Goal: Transaction & Acquisition: Purchase product/service

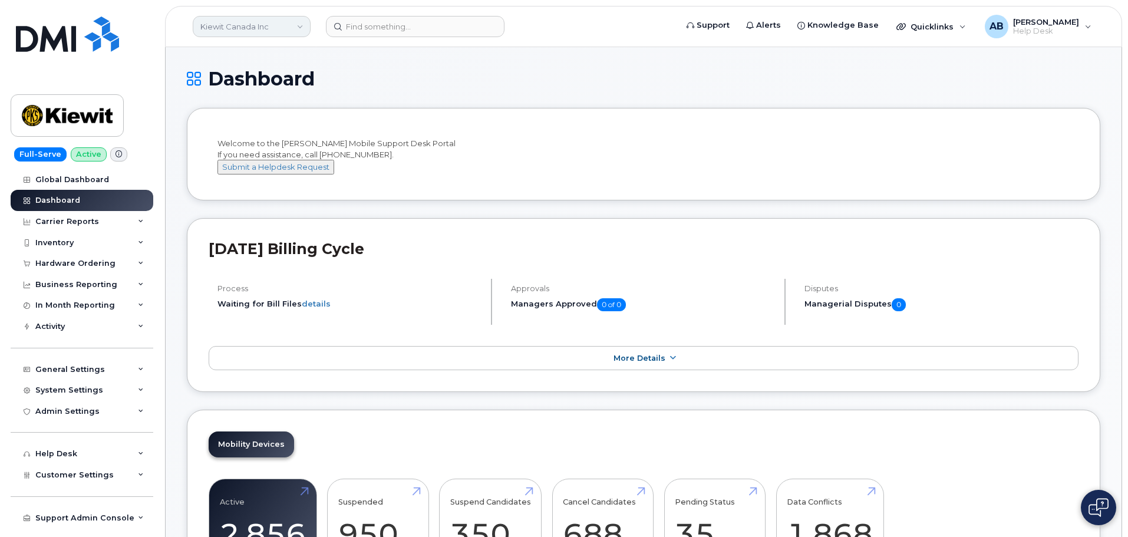
click at [292, 27] on link "Kiewit Canada Inc" at bounding box center [252, 26] width 118 height 21
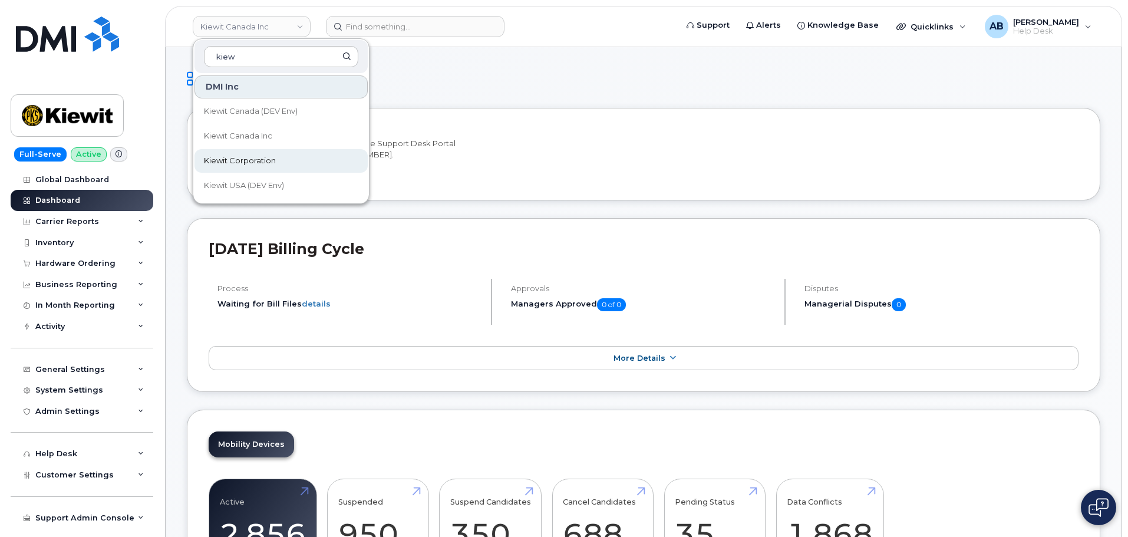
type input "kiew"
click at [243, 156] on span "Kiewit Corporation" at bounding box center [240, 161] width 72 height 12
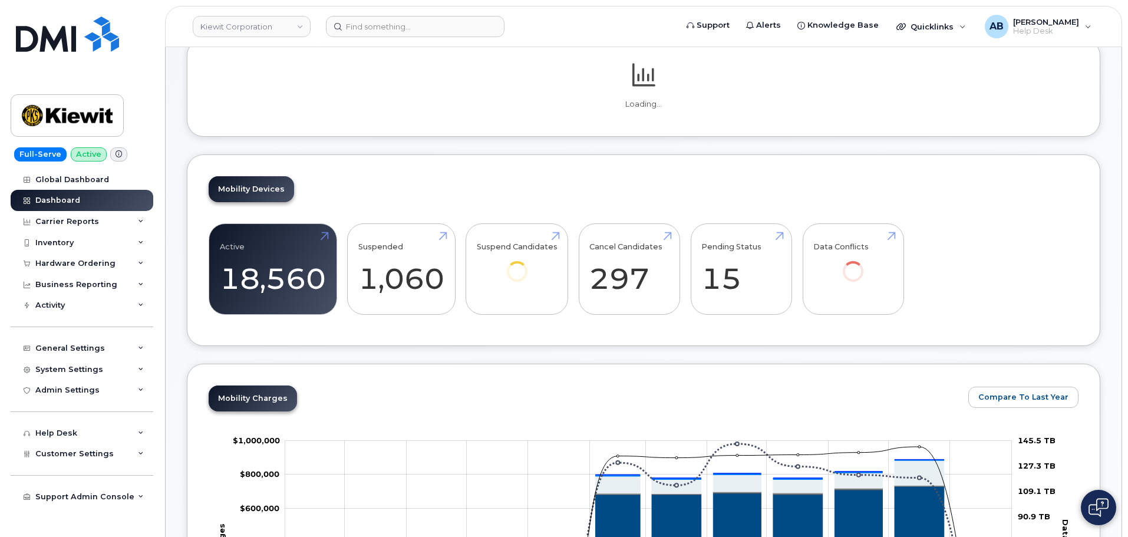
scroll to position [177, 0]
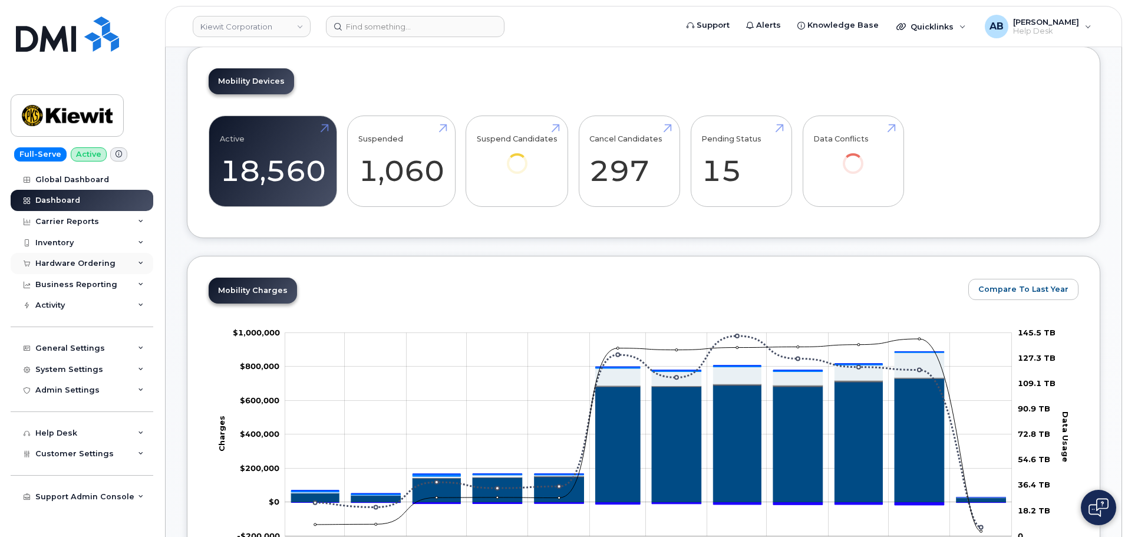
click at [70, 265] on div "Hardware Ordering" at bounding box center [75, 263] width 80 height 9
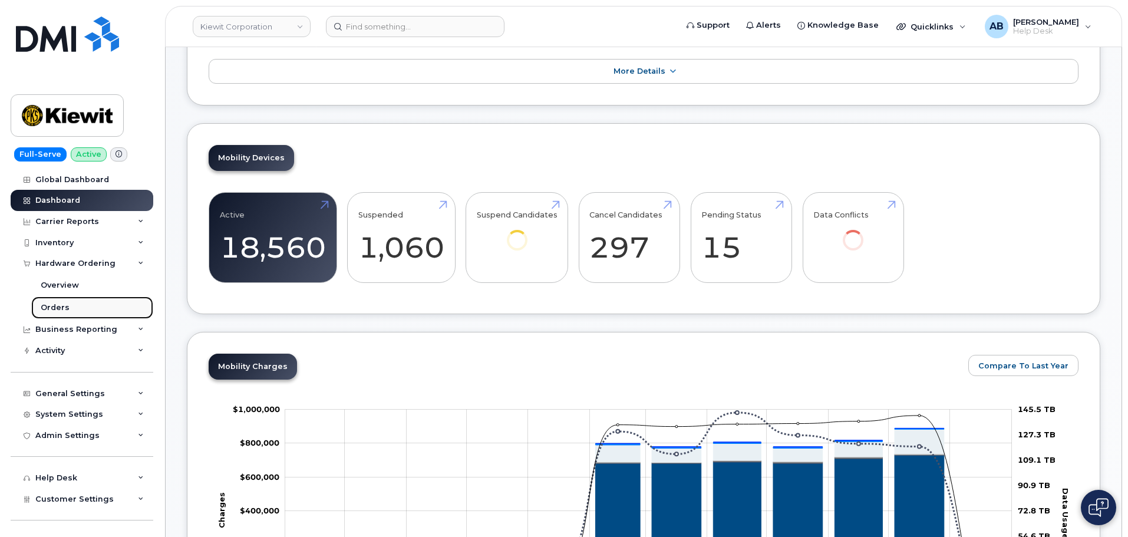
scroll to position [331, 0]
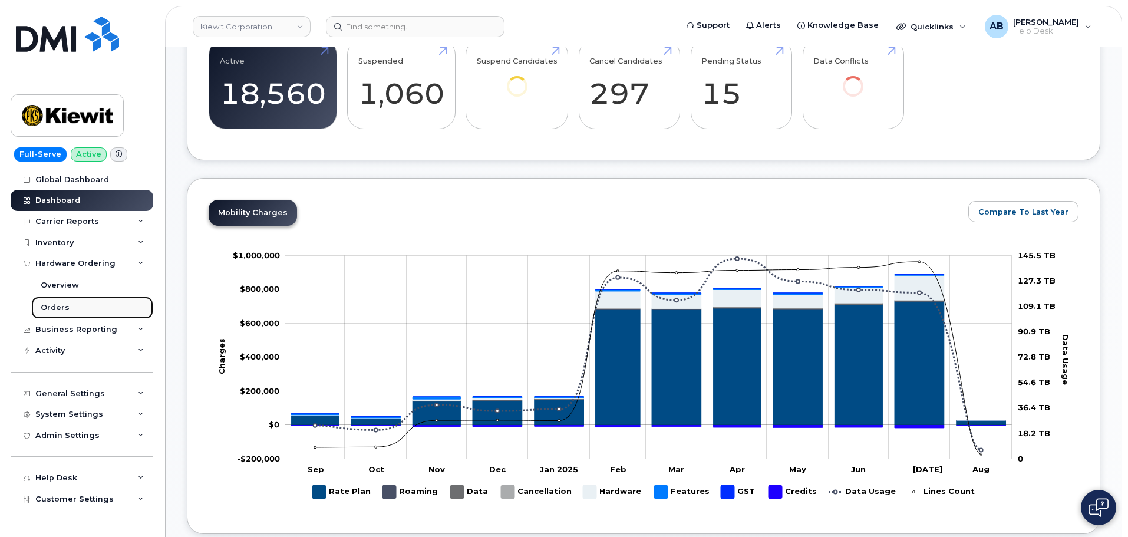
click at [71, 308] on link "Orders" at bounding box center [92, 308] width 122 height 22
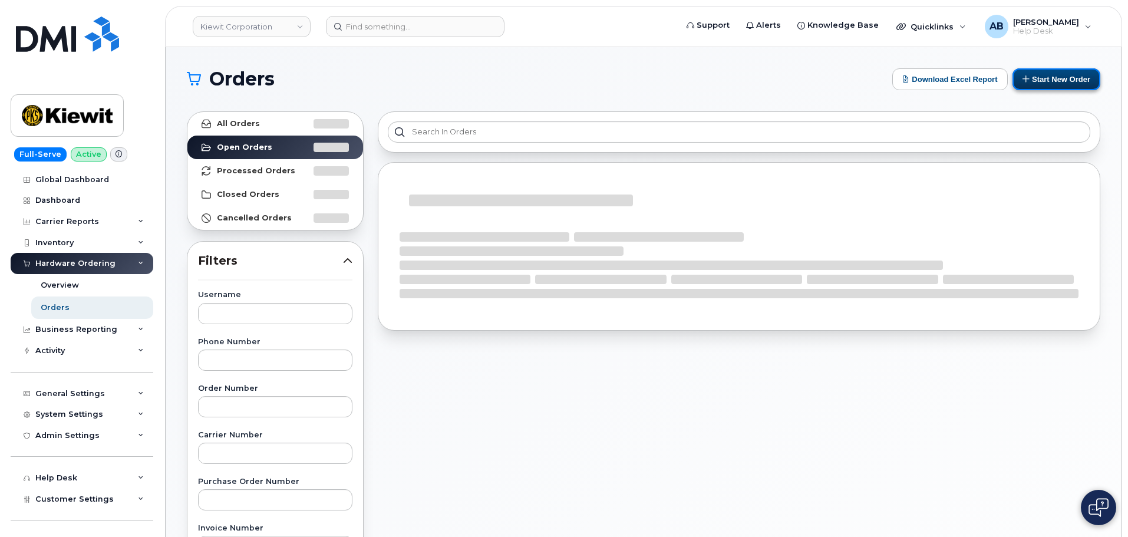
click at [1048, 80] on button "Start New Order" at bounding box center [1057, 79] width 88 height 22
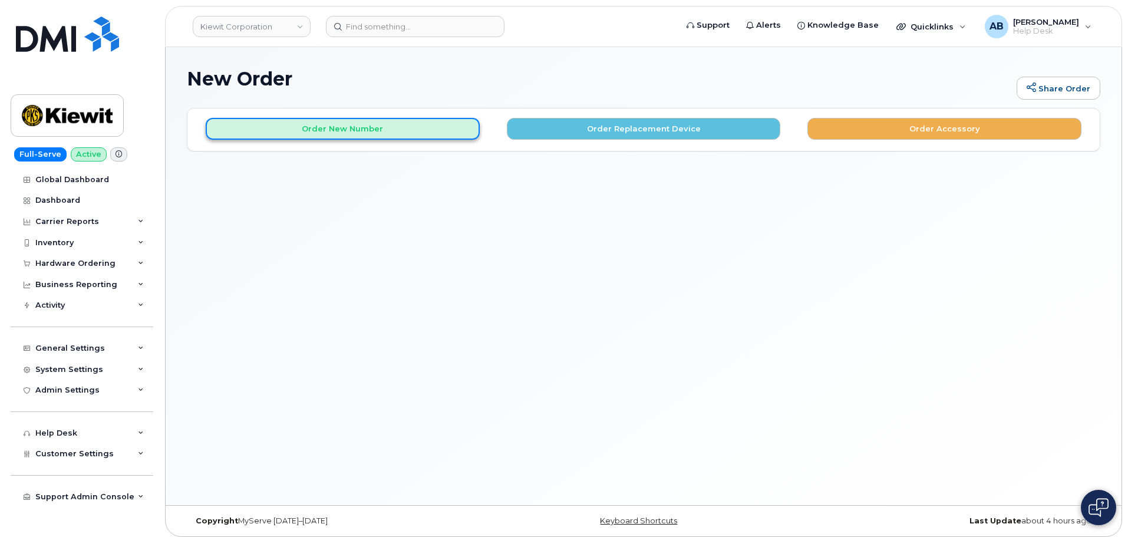
click at [444, 127] on button "Order New Number" at bounding box center [343, 129] width 274 height 22
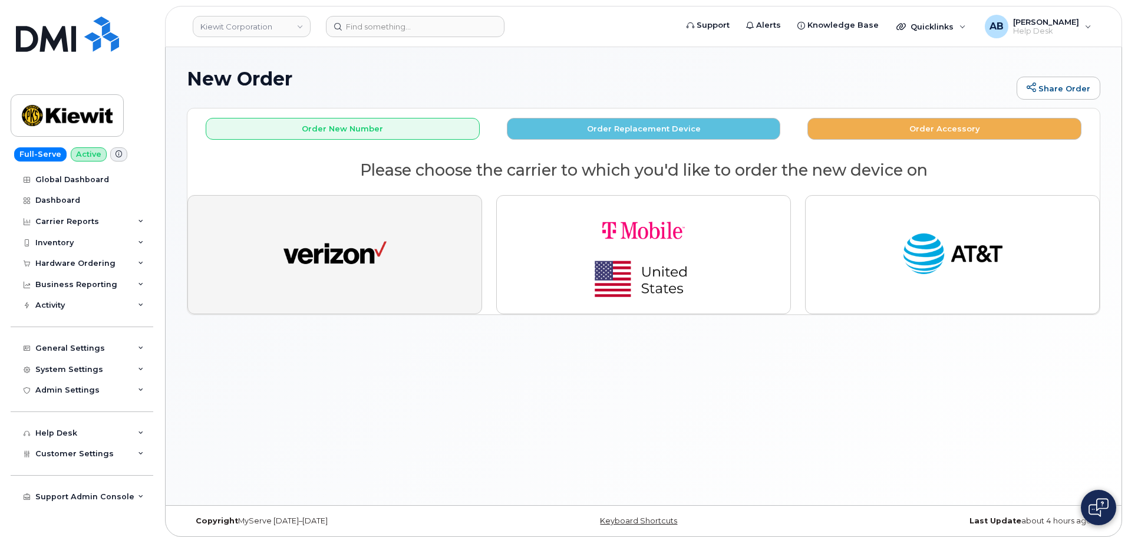
click at [394, 248] on button "button" at bounding box center [334, 254] width 295 height 119
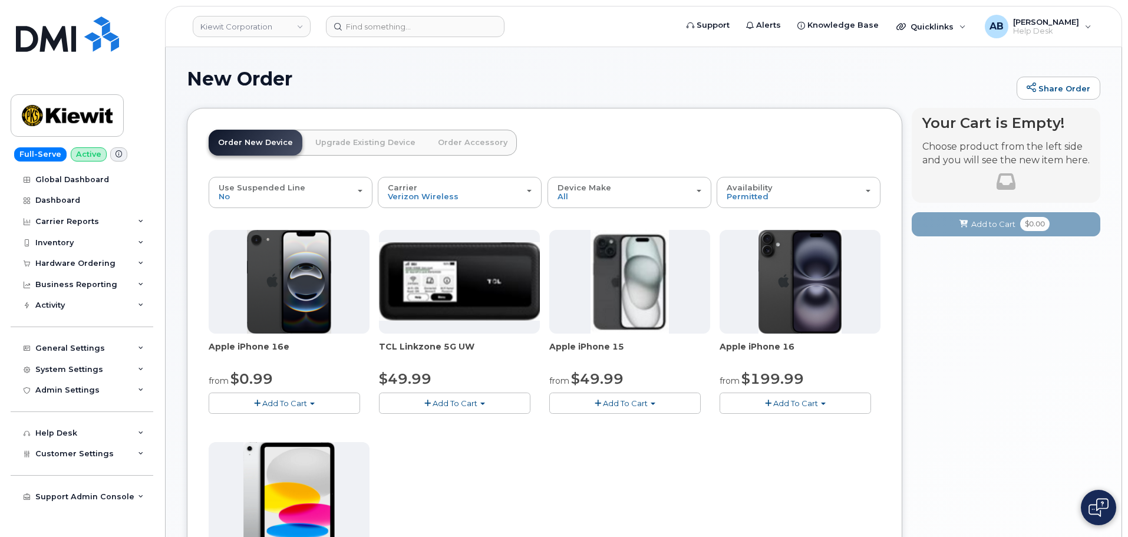
click at [620, 396] on button "Add To Cart" at bounding box center [625, 403] width 152 height 21
click at [638, 424] on link "$49.99 - 2 Year Activation (128GB)" at bounding box center [630, 425] width 157 height 15
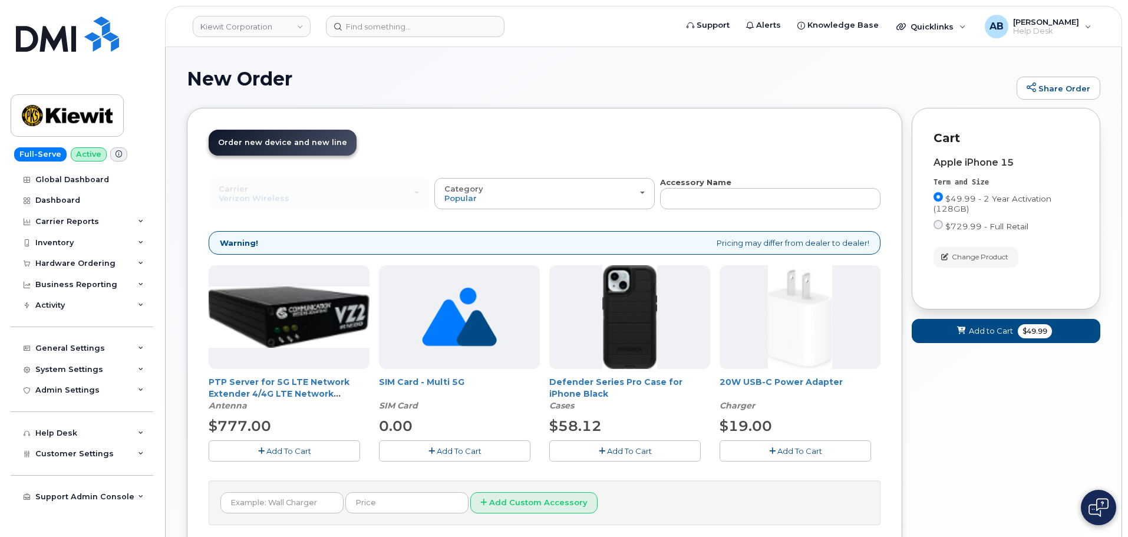
click at [629, 447] on span "Add To Cart" at bounding box center [629, 450] width 45 height 9
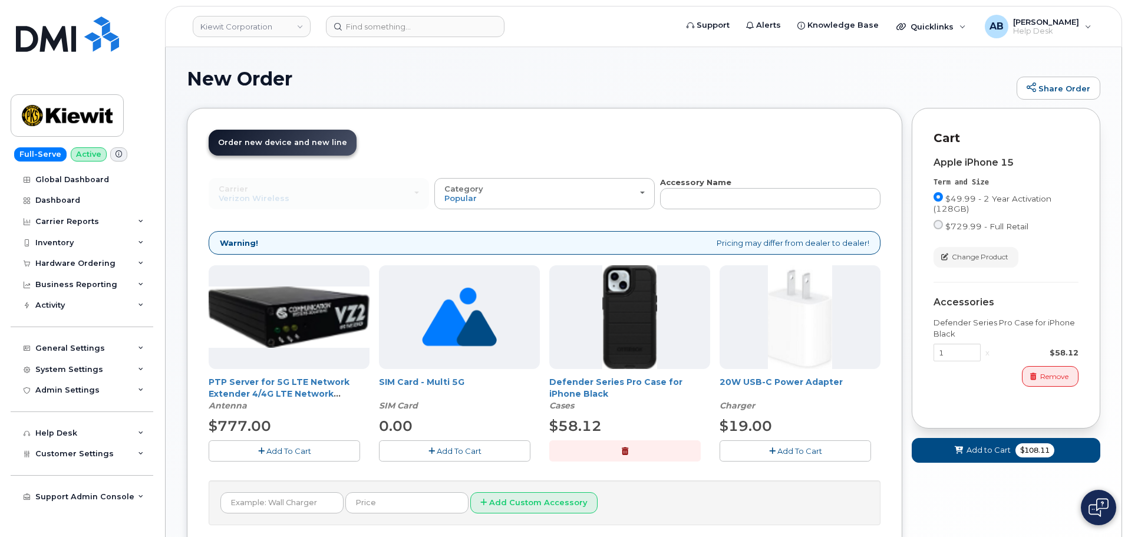
click at [788, 447] on span "Add To Cart" at bounding box center [800, 450] width 45 height 9
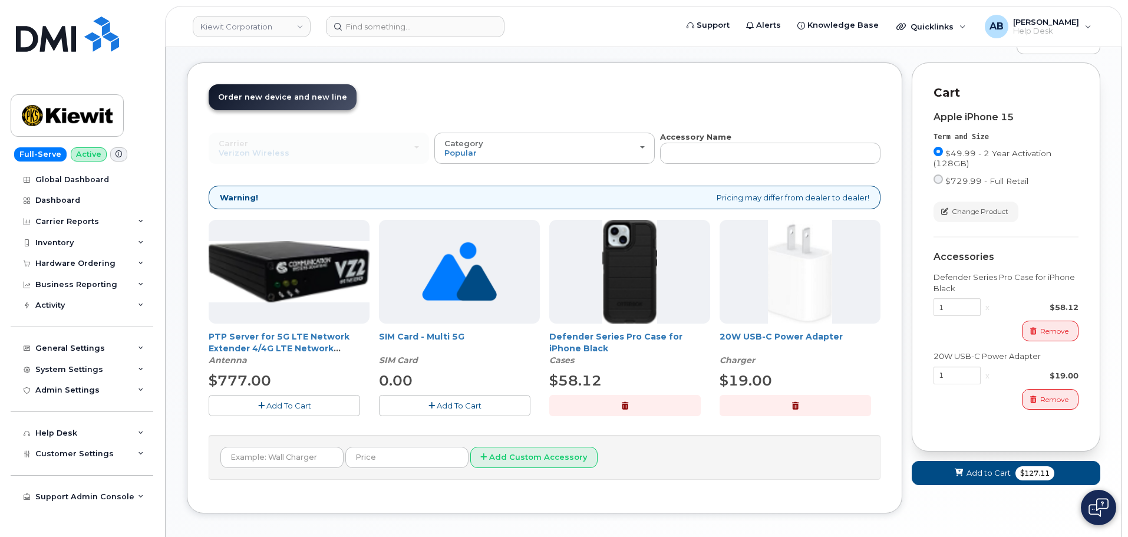
scroll to position [98, 0]
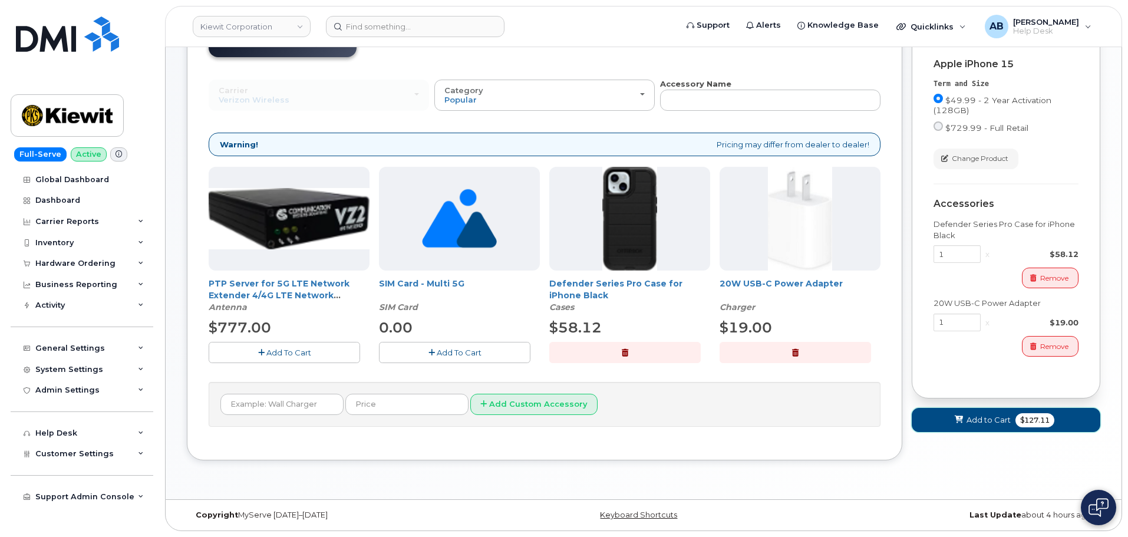
click at [994, 419] on span "Add to Cart" at bounding box center [989, 419] width 44 height 11
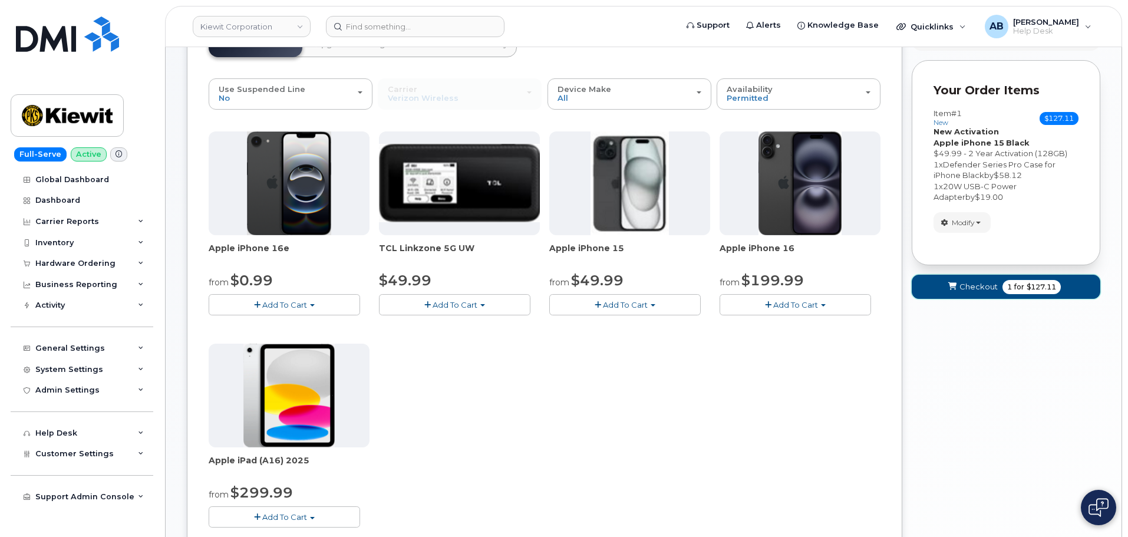
click at [981, 290] on span "Checkout" at bounding box center [979, 286] width 38 height 11
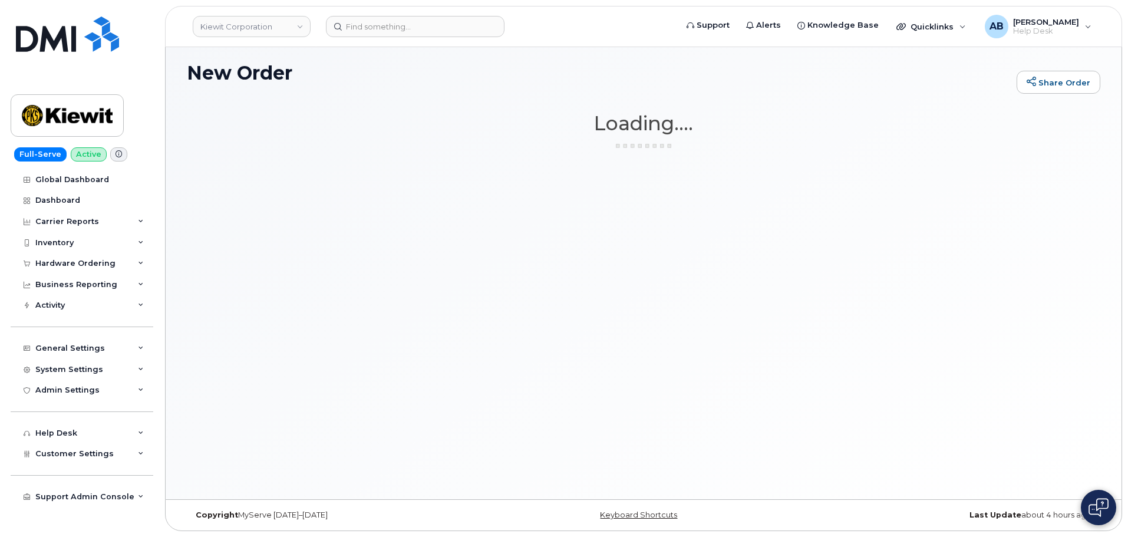
scroll to position [6, 0]
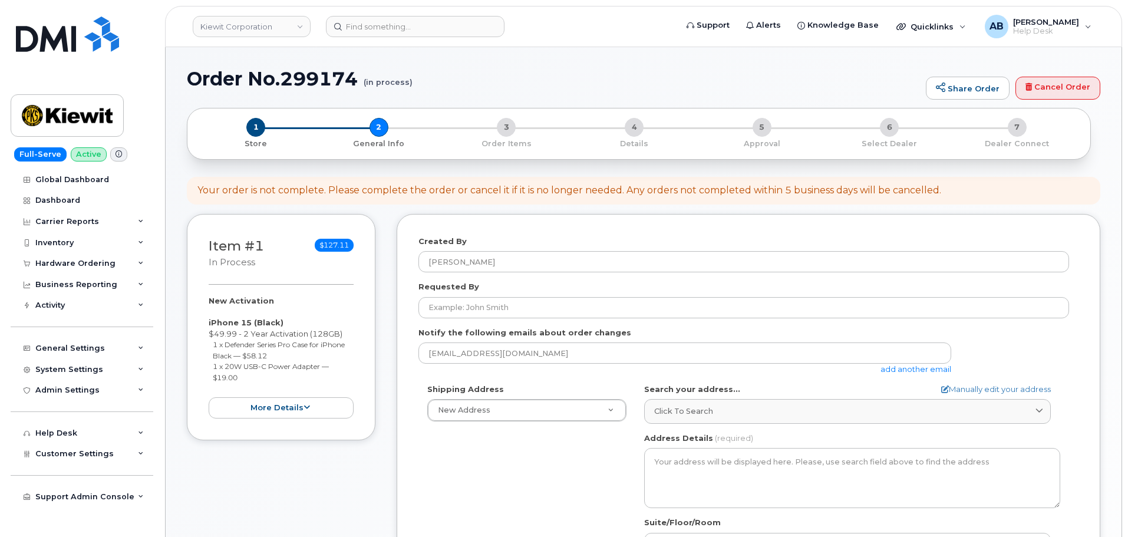
select select
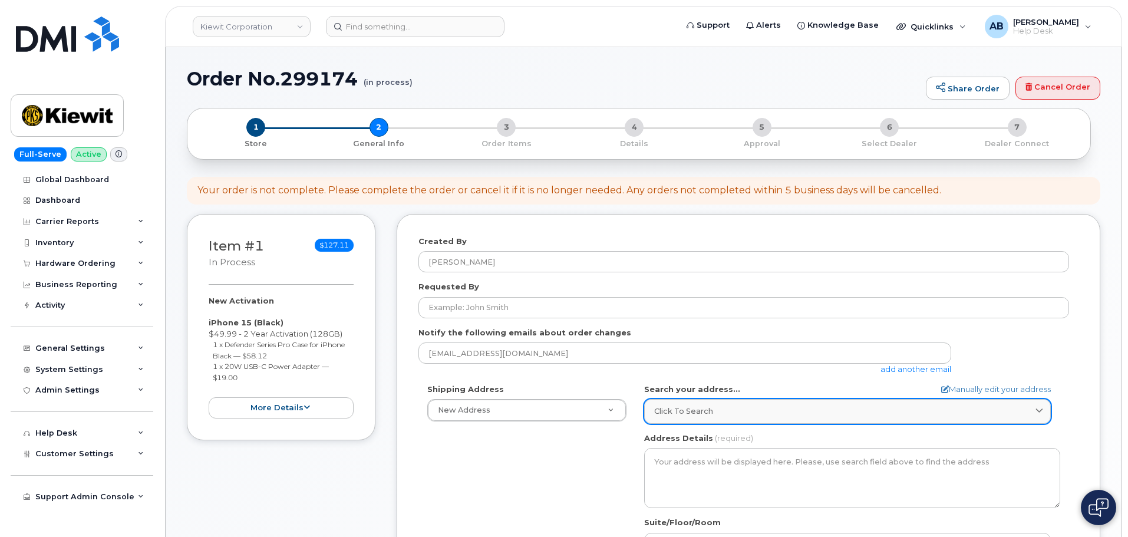
click at [799, 414] on div "Click to search" at bounding box center [847, 411] width 387 height 11
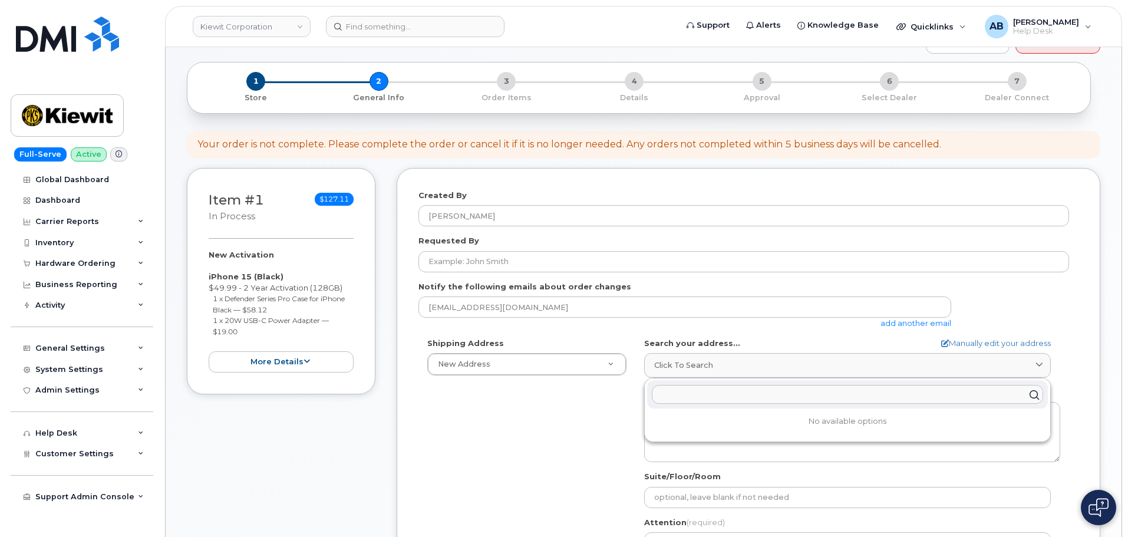
scroll to position [59, 0]
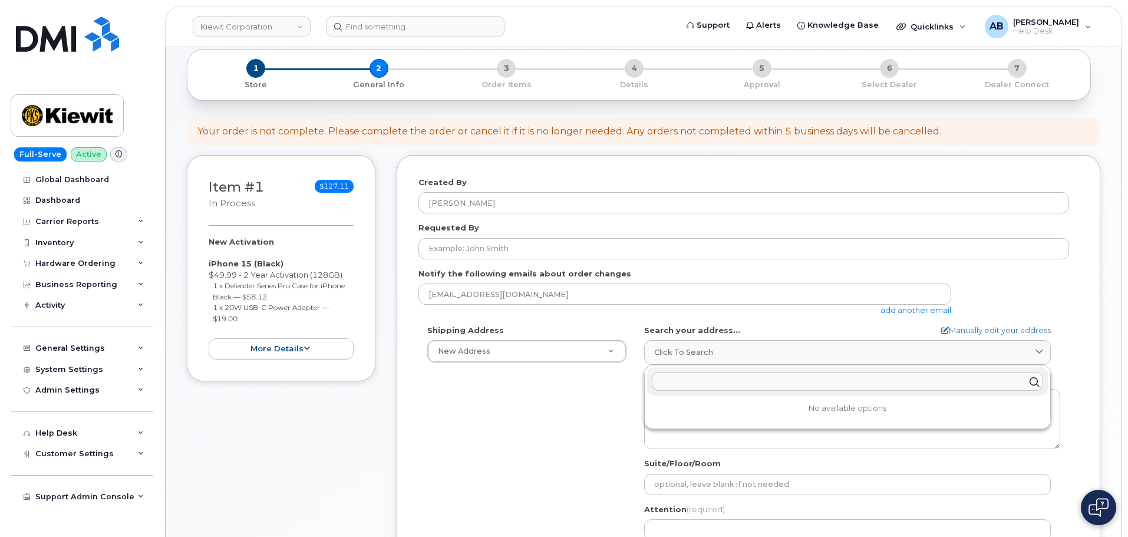
type input "9"
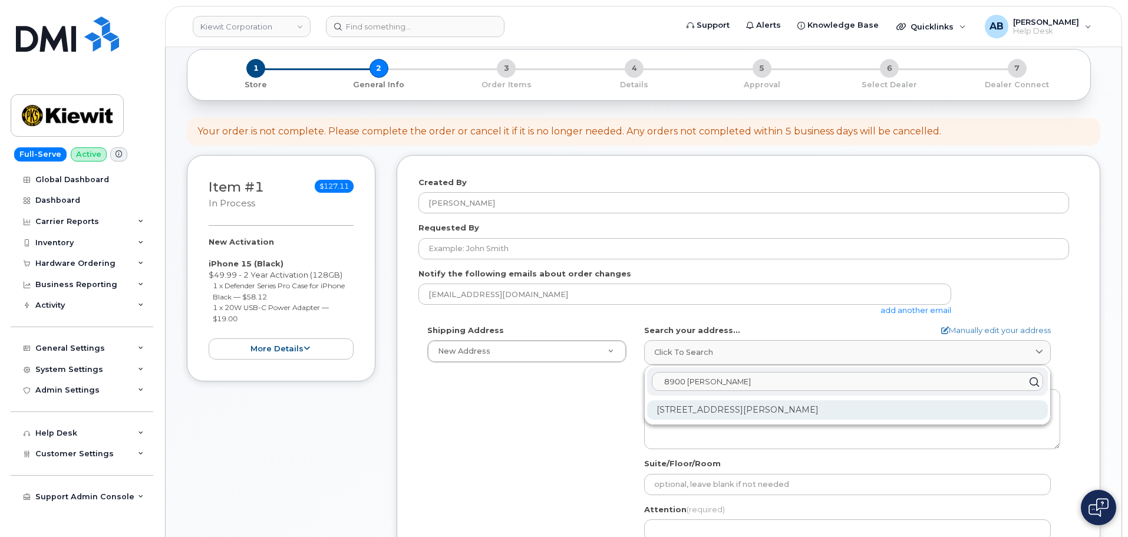
type input "8900 Renner"
click at [750, 409] on div "8900 Renner Blvd Lenexa KS 66219-3049" at bounding box center [847, 409] width 401 height 19
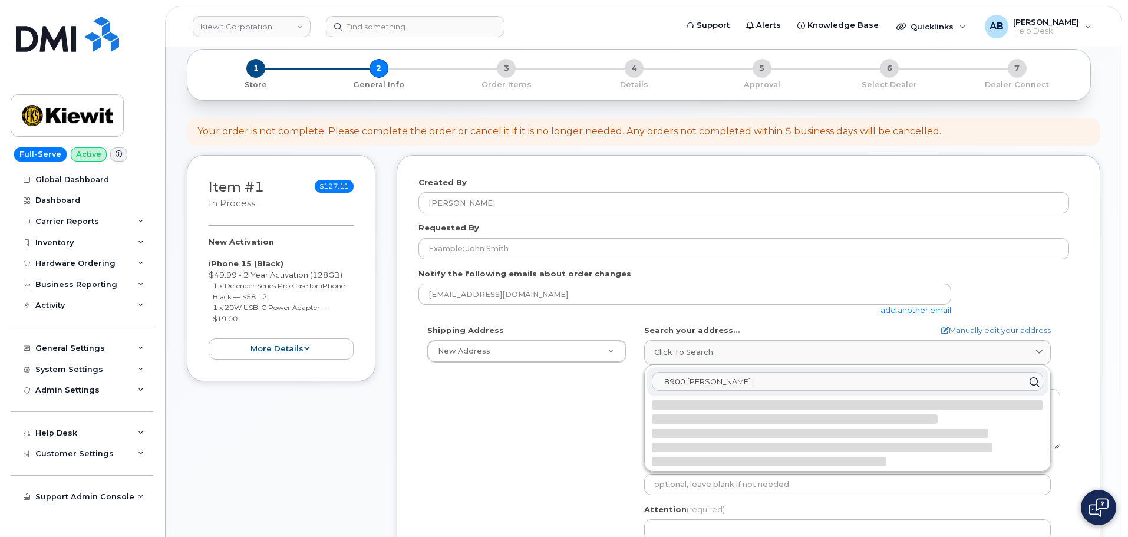
select select
type textarea "8900 Renner Blvd LENEXA KS 66219-3049 UNITED STATES"
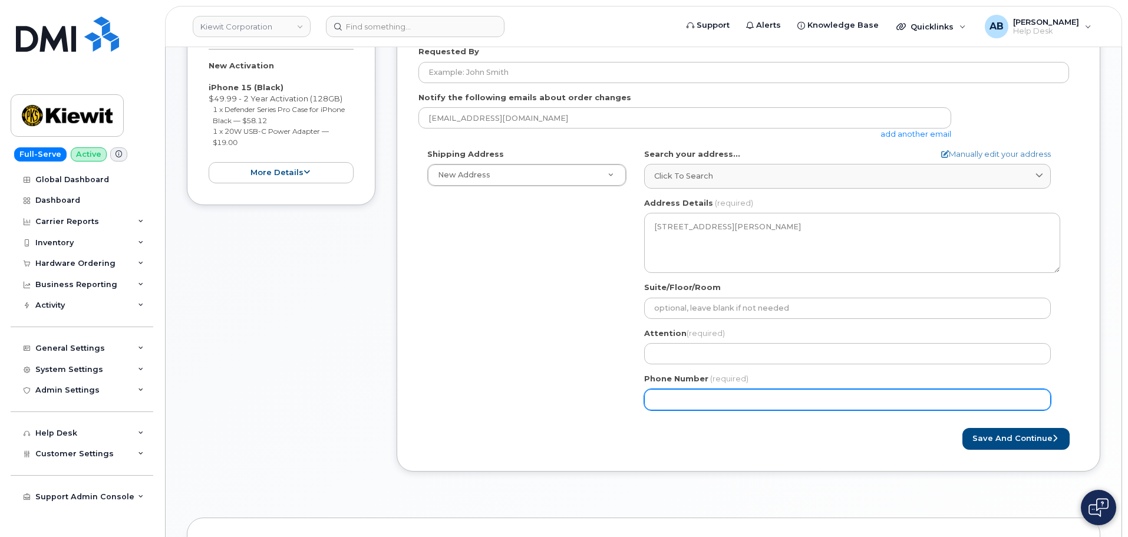
scroll to position [236, 0]
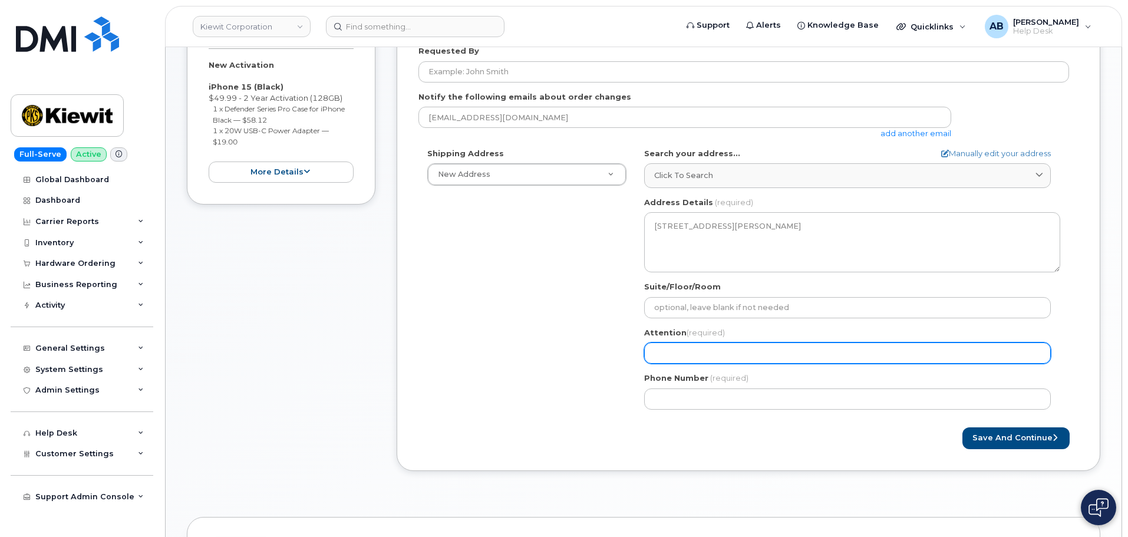
click at [727, 355] on input "Attention (required)" at bounding box center [847, 353] width 407 height 21
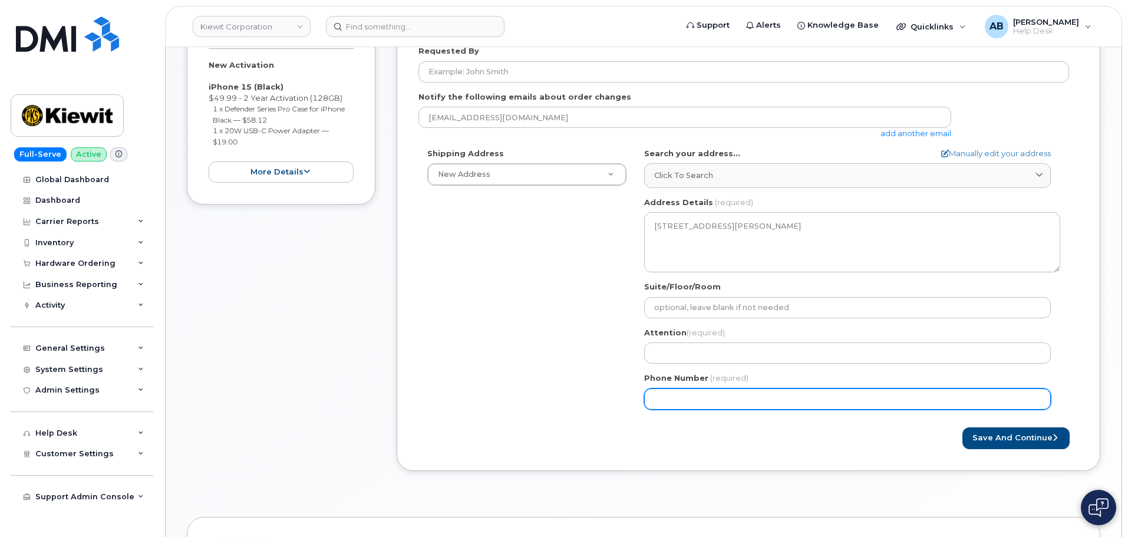
click at [690, 404] on input "Phone Number" at bounding box center [847, 398] width 407 height 21
type input "303479566"
select select
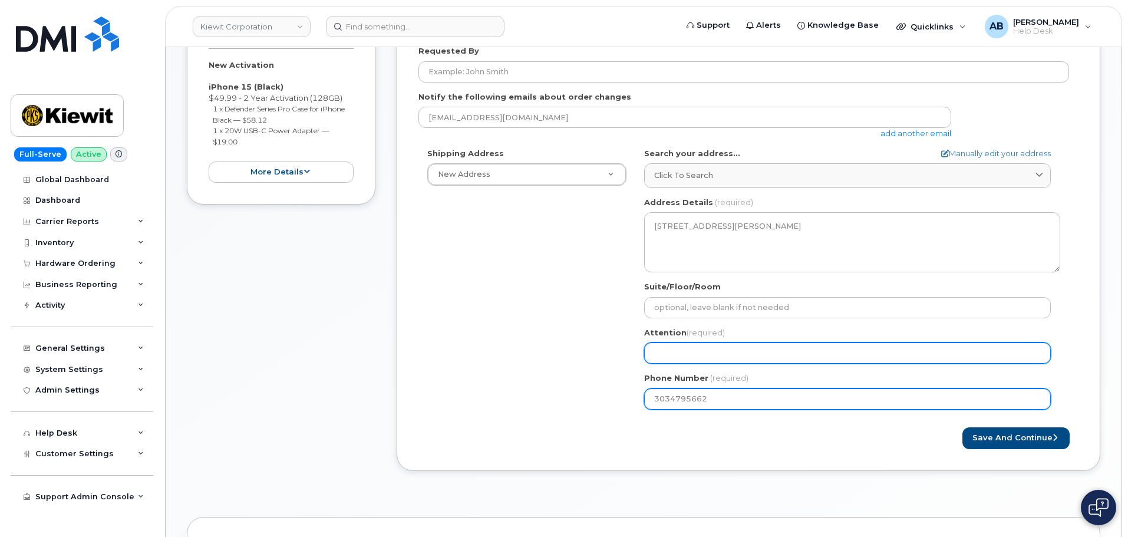
type input "3034795662"
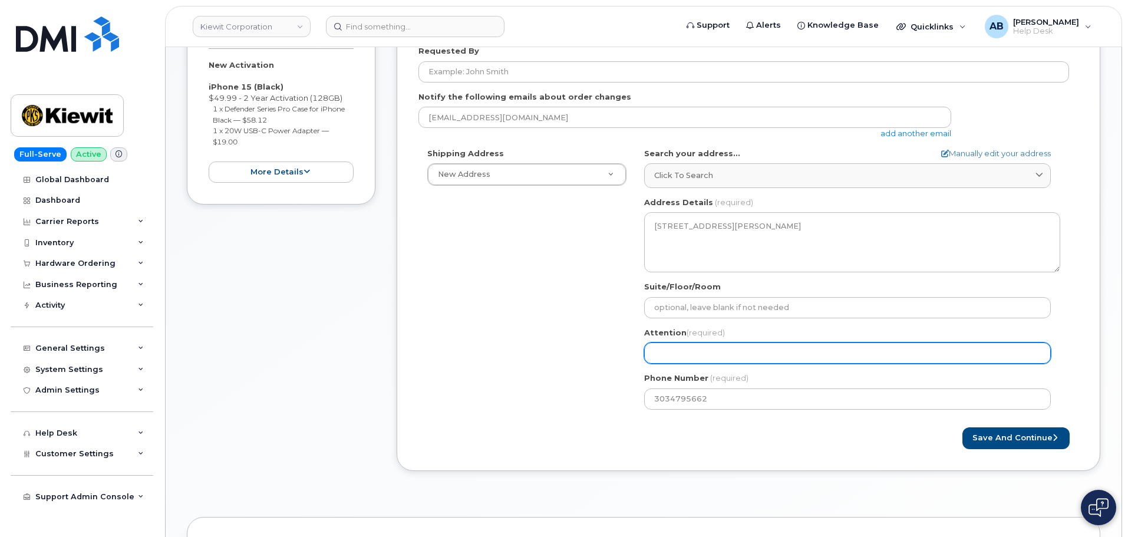
click at [709, 354] on input "Attention (required)" at bounding box center [847, 353] width 407 height 21
select select
type input "D"
select select
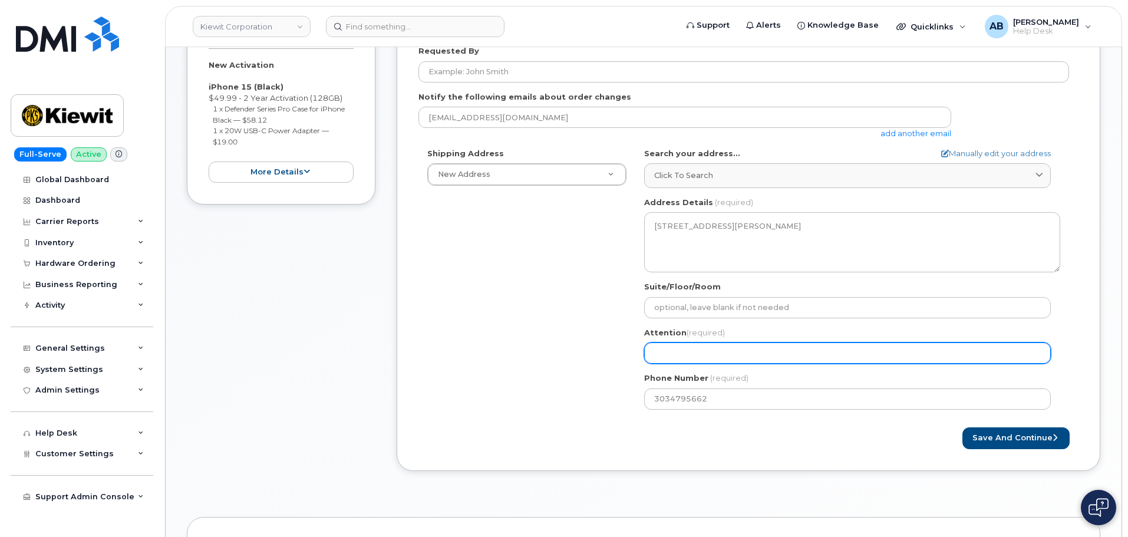
type input "K"
select select
type input "Ke"
select select
type input "Kei"
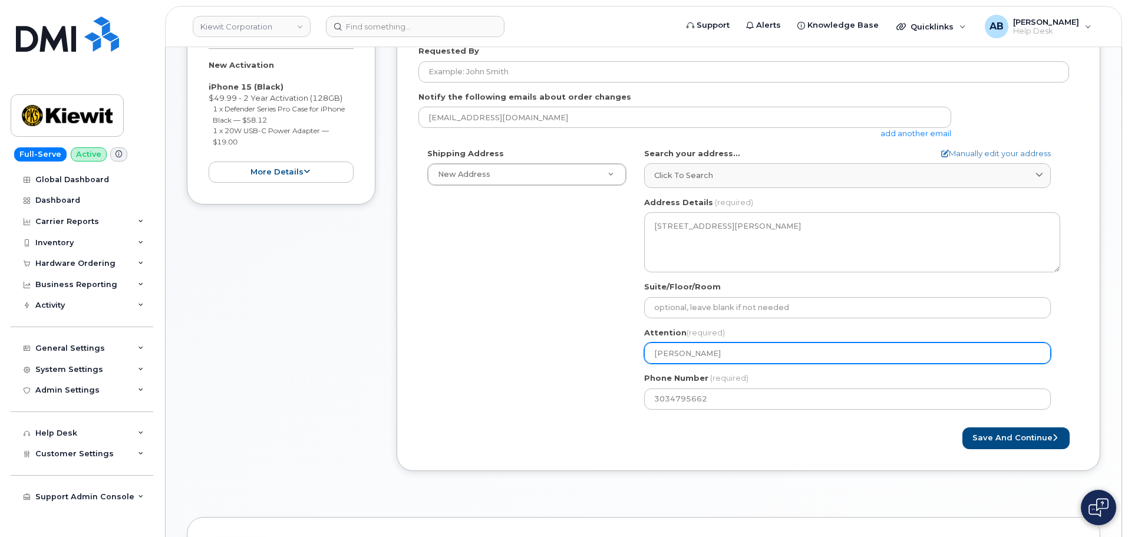
select select
type input "Keit"
select select
type input "Keith"
select select
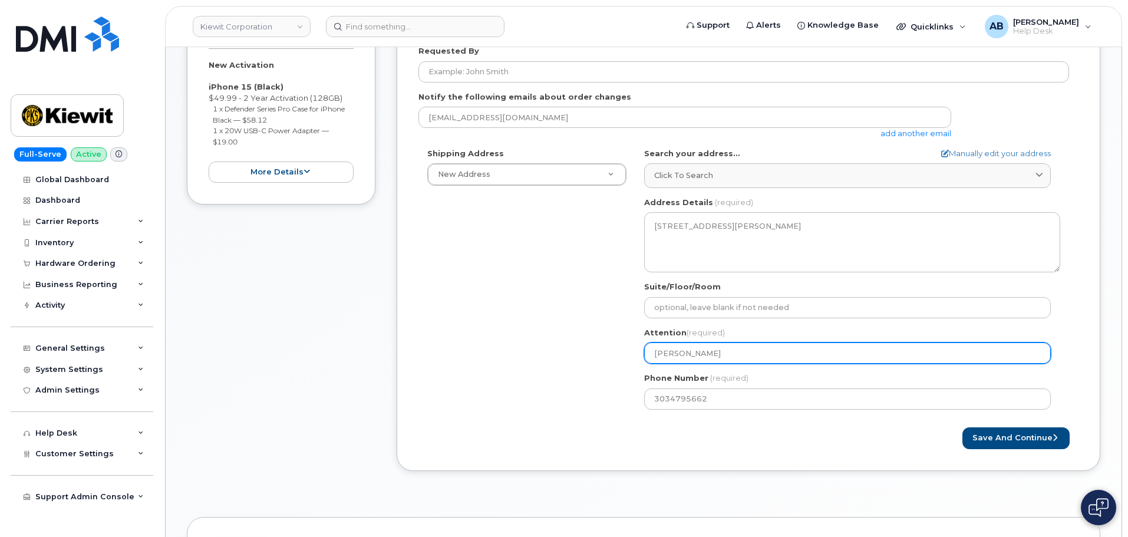
type input "Keith B"
select select
type input "Keith Br"
select select
type input "Keith Bro"
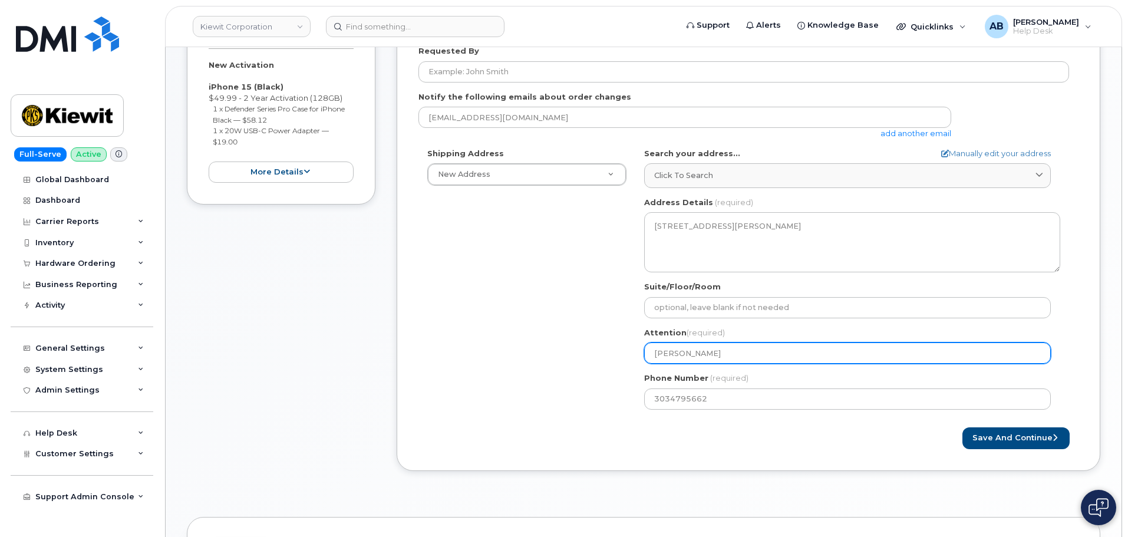
select select
type input "Keith Broo"
select select
type input "Keith Brook"
select select
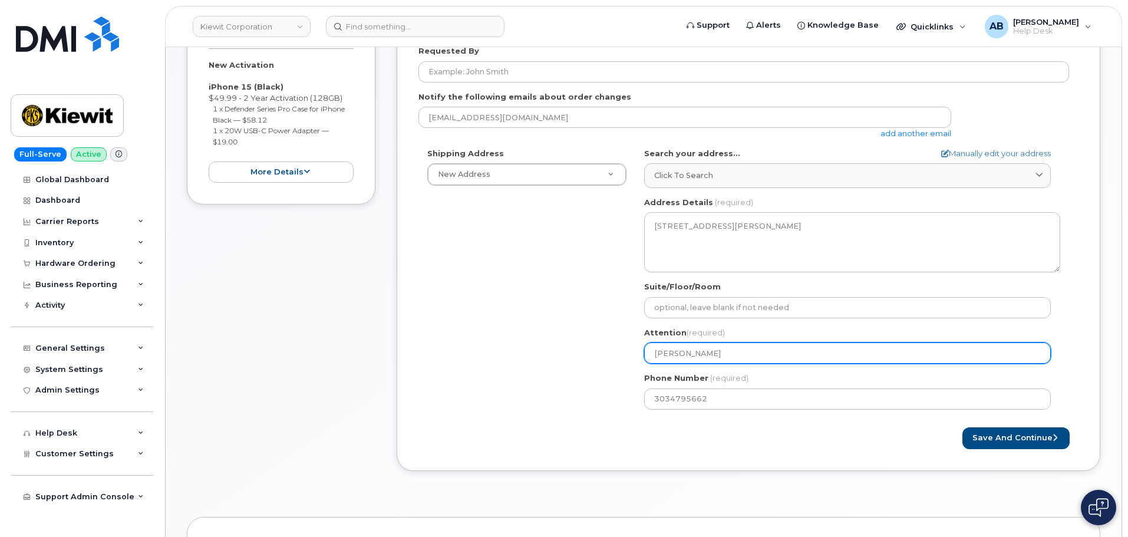
type input "Keith Brooks"
select select
type input "Keith Brooksh"
select select
type input "Keith Brookshi"
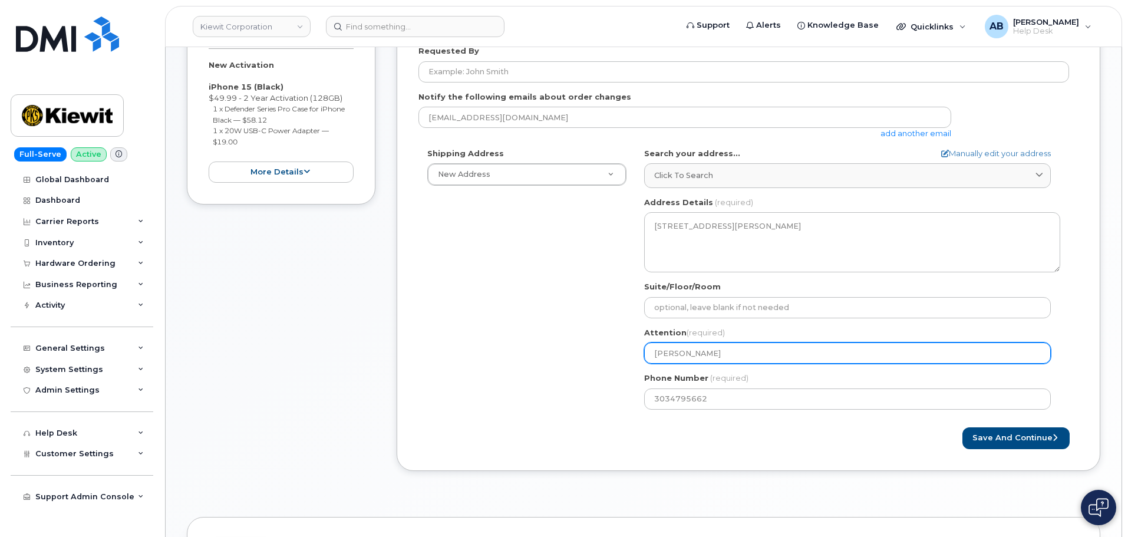
select select
type input "Keith Brookshir"
select select
type input "Keith Brookshire"
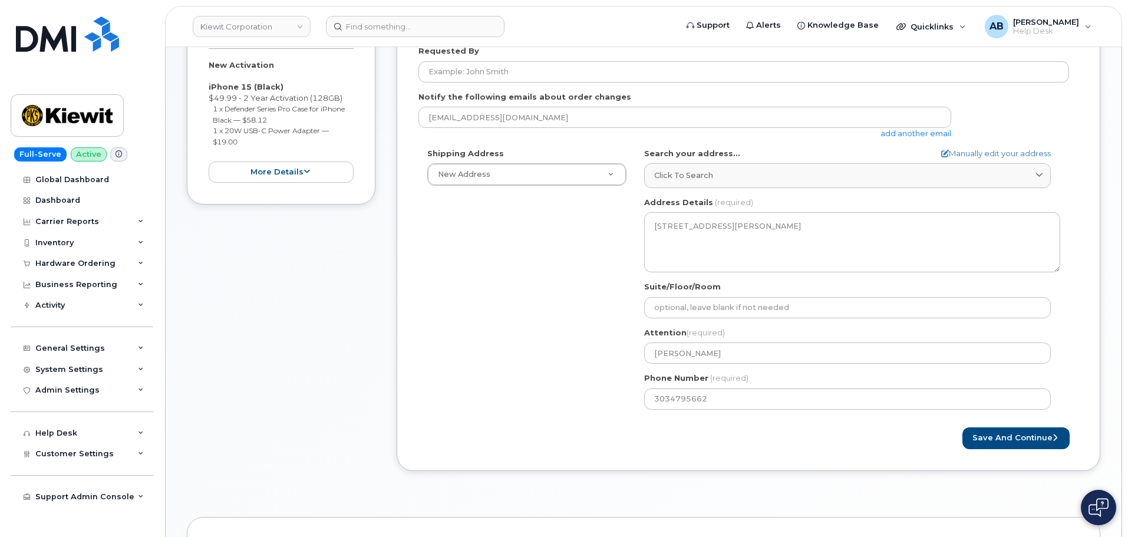
click at [559, 420] on form "Created By Adam Bake Requested By Notify the following emails about order chang…" at bounding box center [749, 224] width 660 height 449
click at [982, 431] on button "Save and Continue" at bounding box center [1016, 438] width 107 height 22
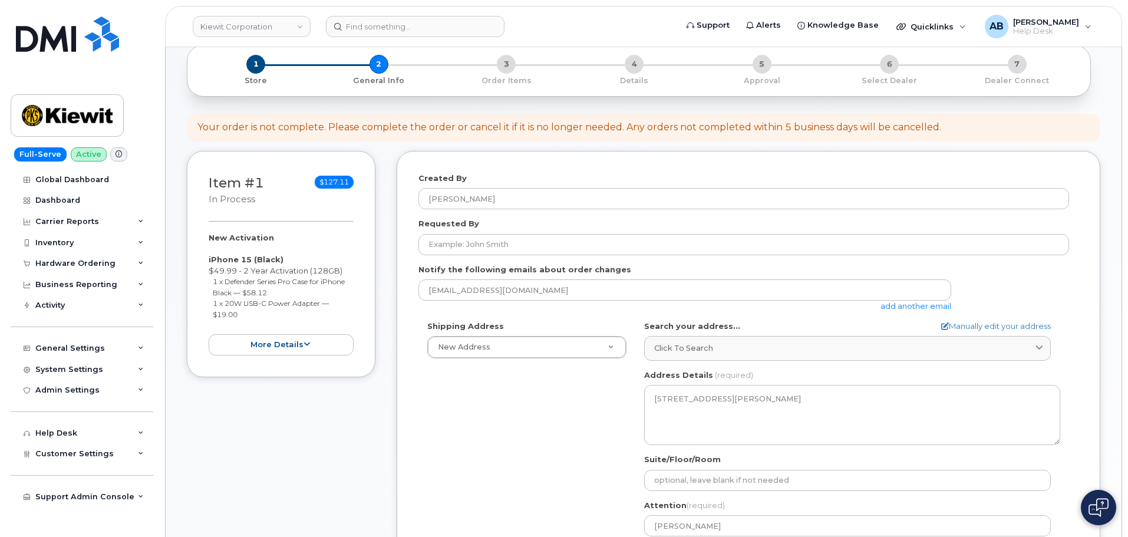
scroll to position [0, 0]
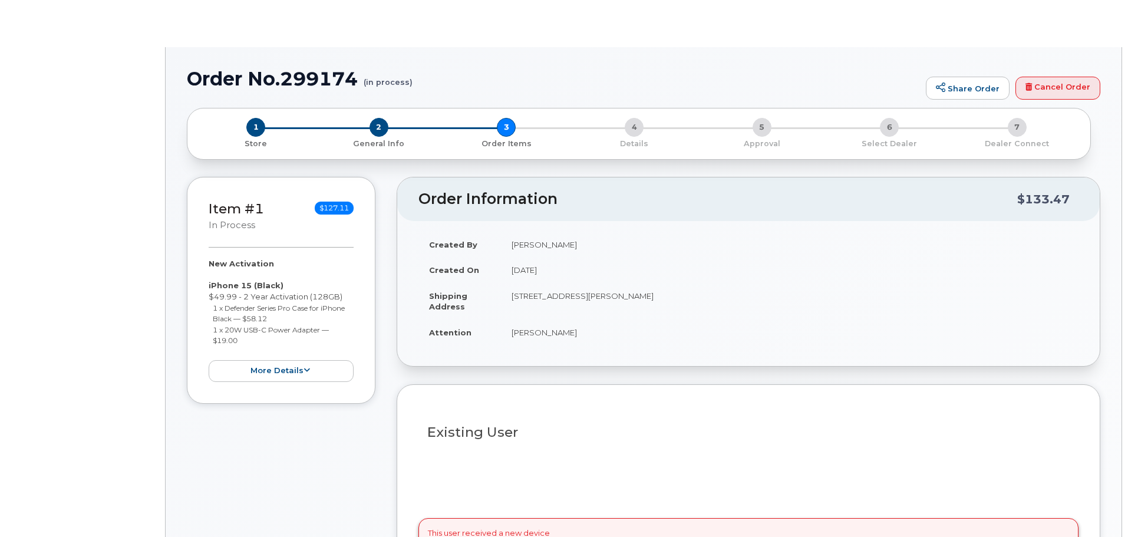
select select
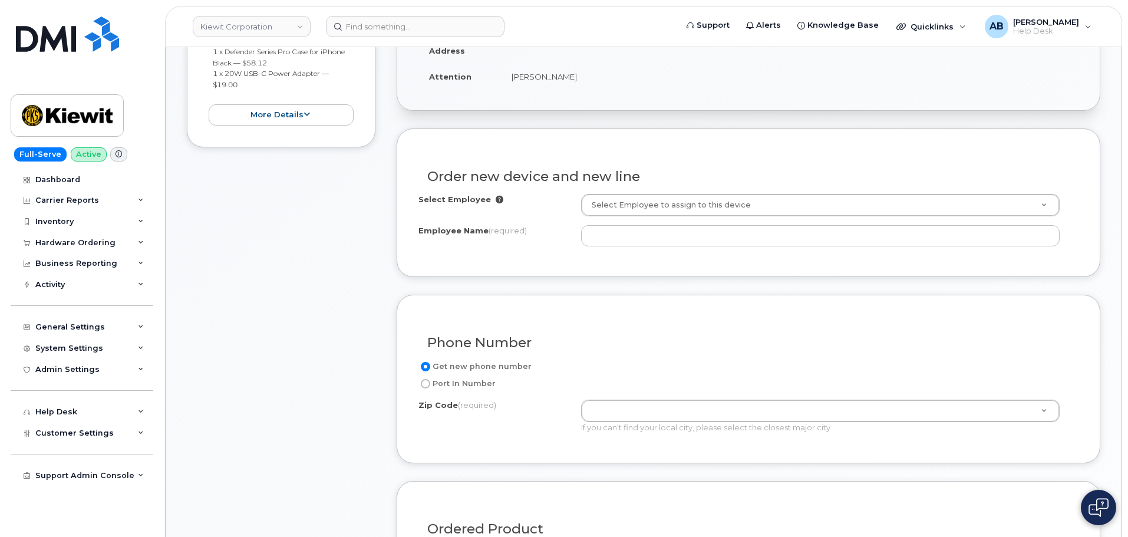
scroll to position [295, 0]
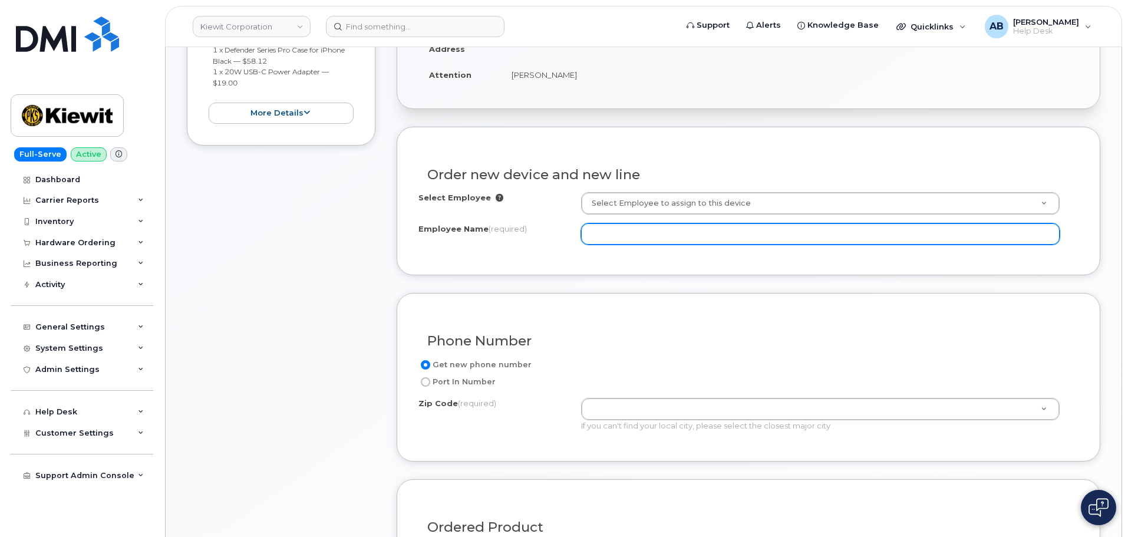
click at [625, 236] on input "Employee Name (required)" at bounding box center [820, 233] width 479 height 21
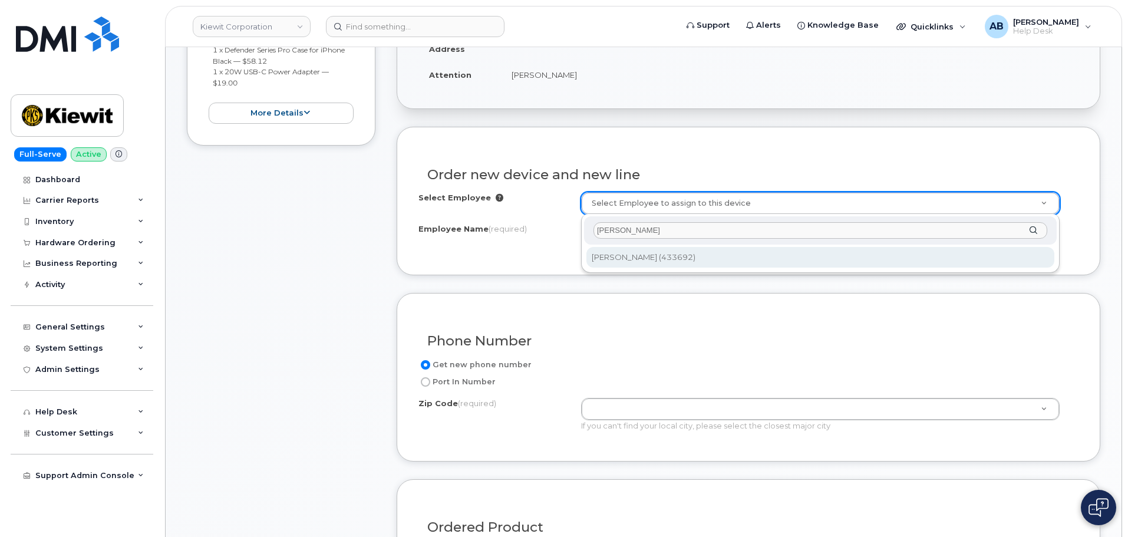
type input "[PERSON_NAME]"
type input "2156461"
type input "[PERSON_NAME]"
type input "10055 Trainstation Cir"
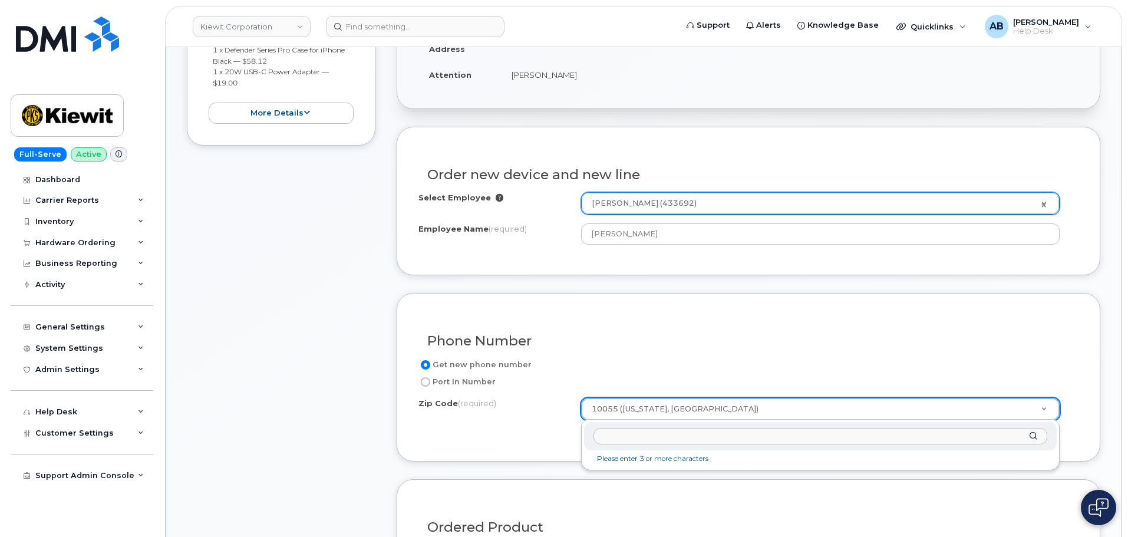
type input "10055 ([US_STATE], [GEOGRAPHIC_DATA])"
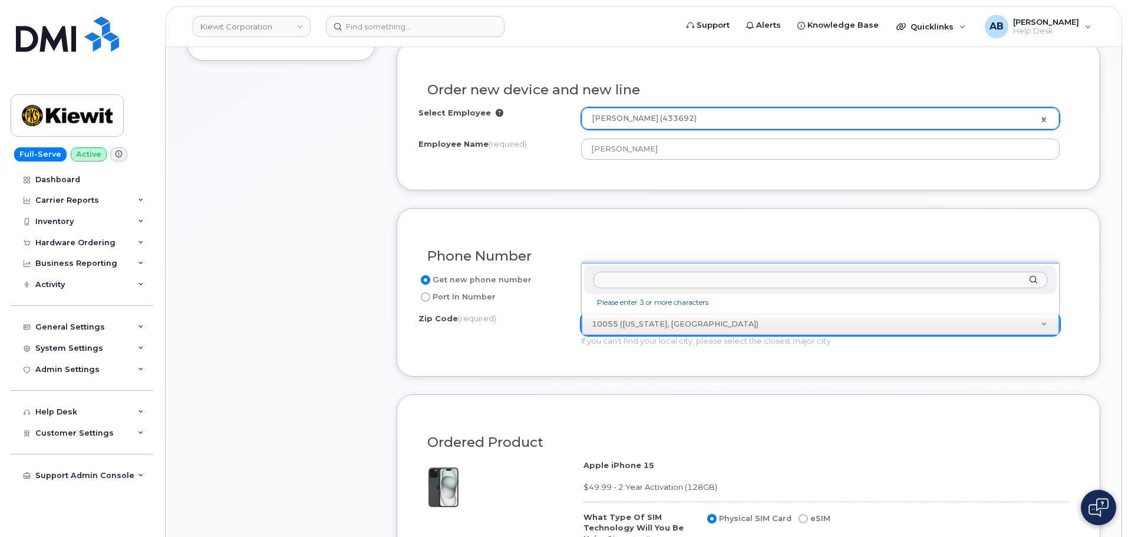
scroll to position [354, 0]
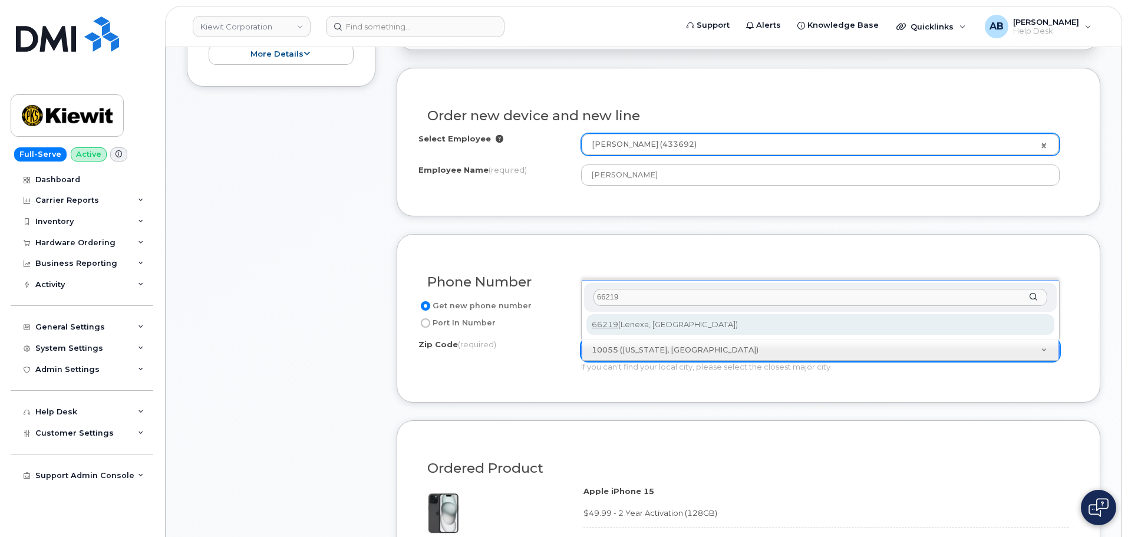
type input "66219"
type input "66219 (Lenexa, KS)"
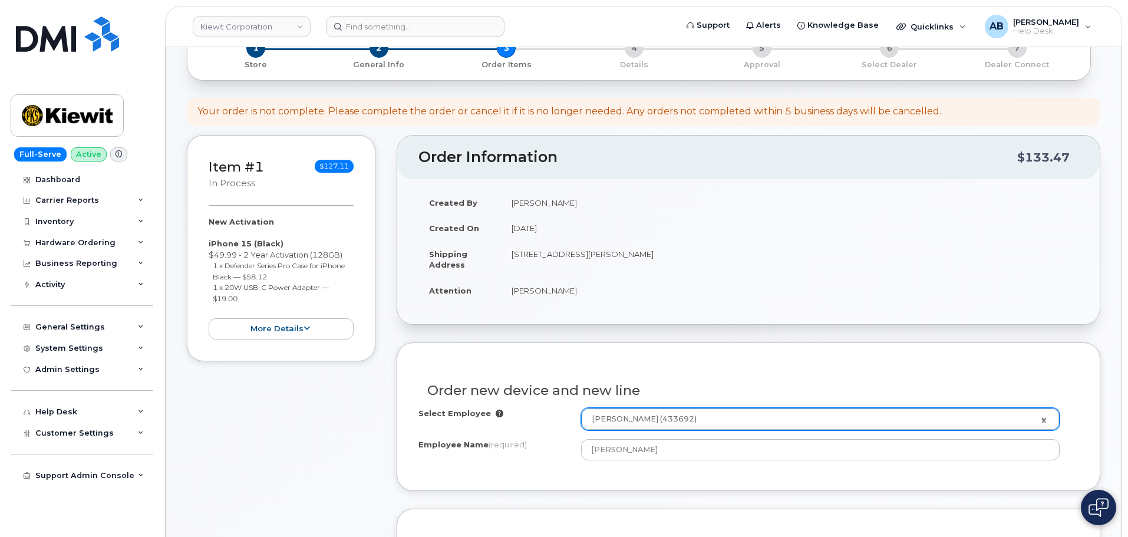
scroll to position [0, 0]
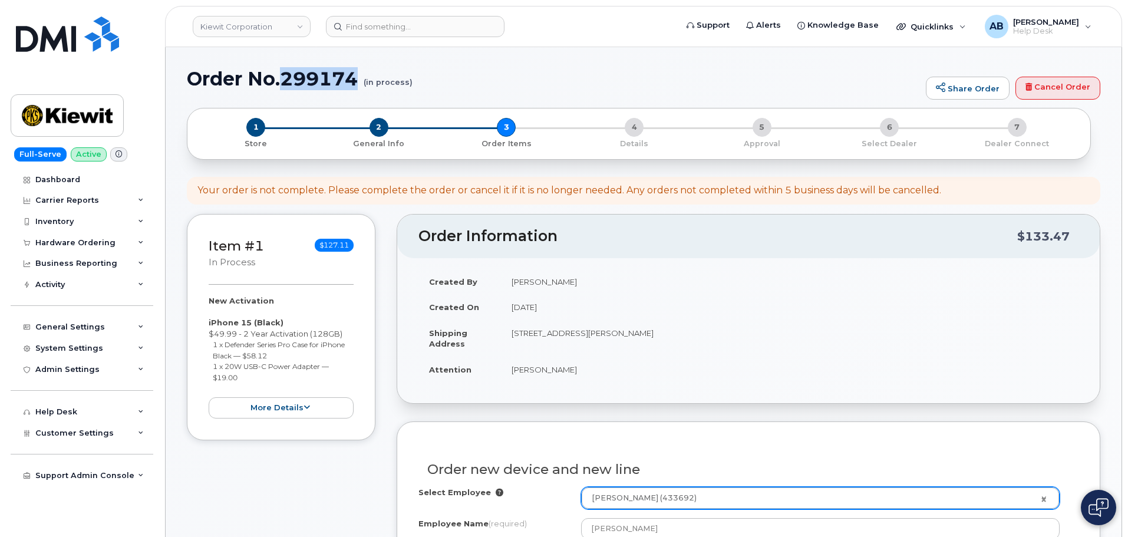
drag, startPoint x: 285, startPoint y: 75, endPoint x: 359, endPoint y: 76, distance: 74.3
click at [359, 76] on h1 "Order No.299174 (in process)" at bounding box center [553, 78] width 733 height 21
copy h1 "299174"
drag, startPoint x: 74, startPoint y: 116, endPoint x: 371, endPoint y: 21, distance: 312.6
click at [74, 116] on img at bounding box center [67, 115] width 91 height 34
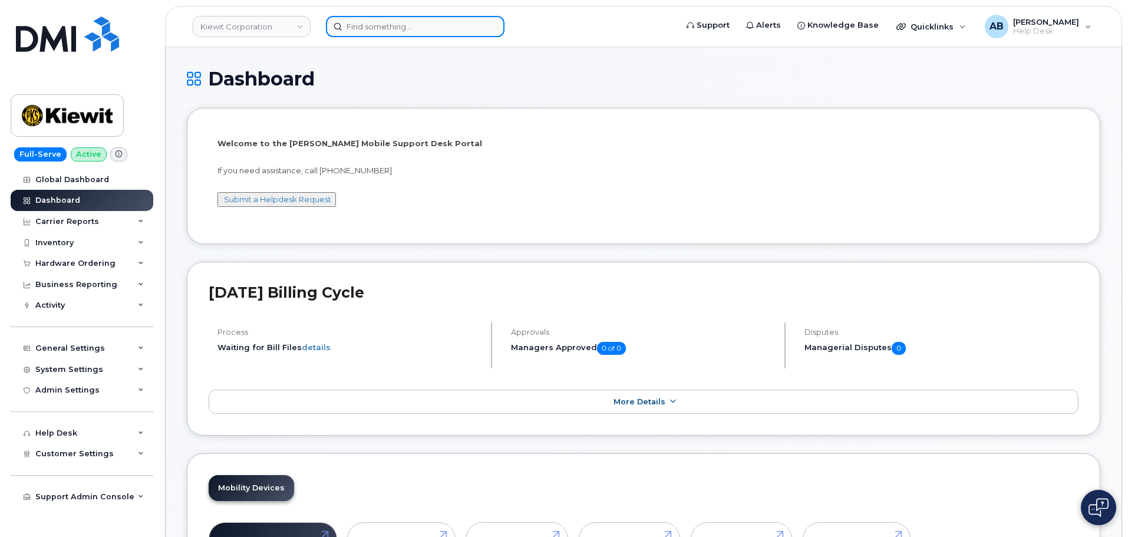
click at [427, 37] on input at bounding box center [415, 26] width 179 height 21
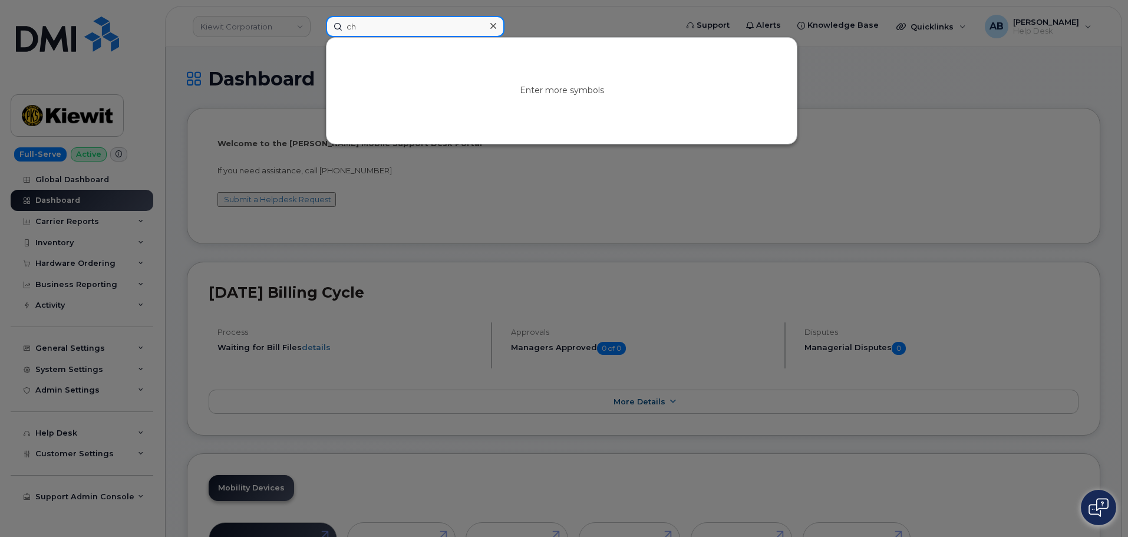
type input "c"
click at [569, 24] on div at bounding box center [564, 268] width 1128 height 537
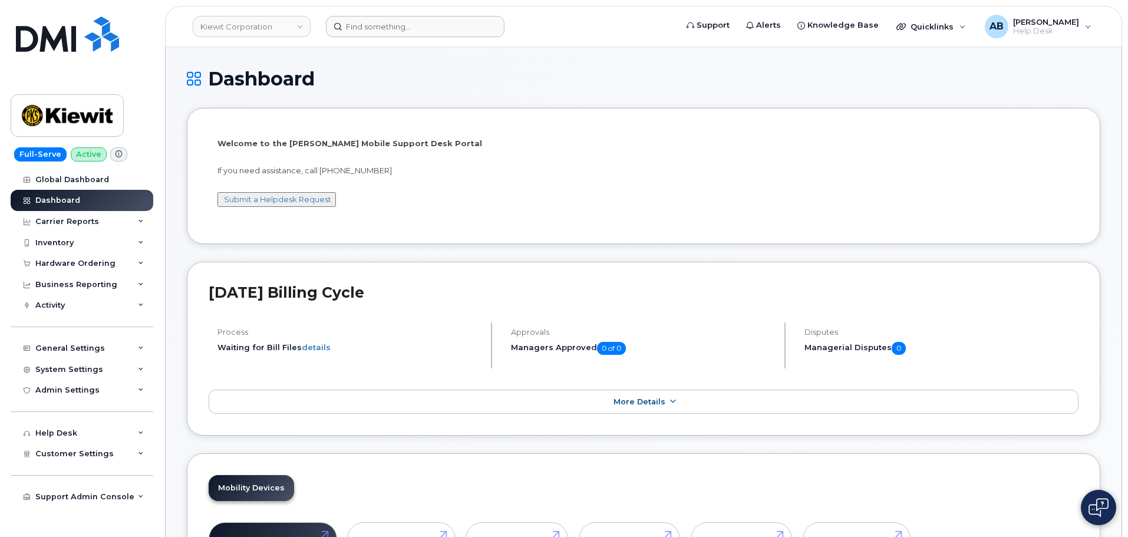
click at [387, 40] on header "Kiewit Corporation Support Alerts Knowledge Base Quicklinks Suspend / Cancel De…" at bounding box center [643, 26] width 957 height 41
click at [384, 28] on input at bounding box center [415, 26] width 179 height 21
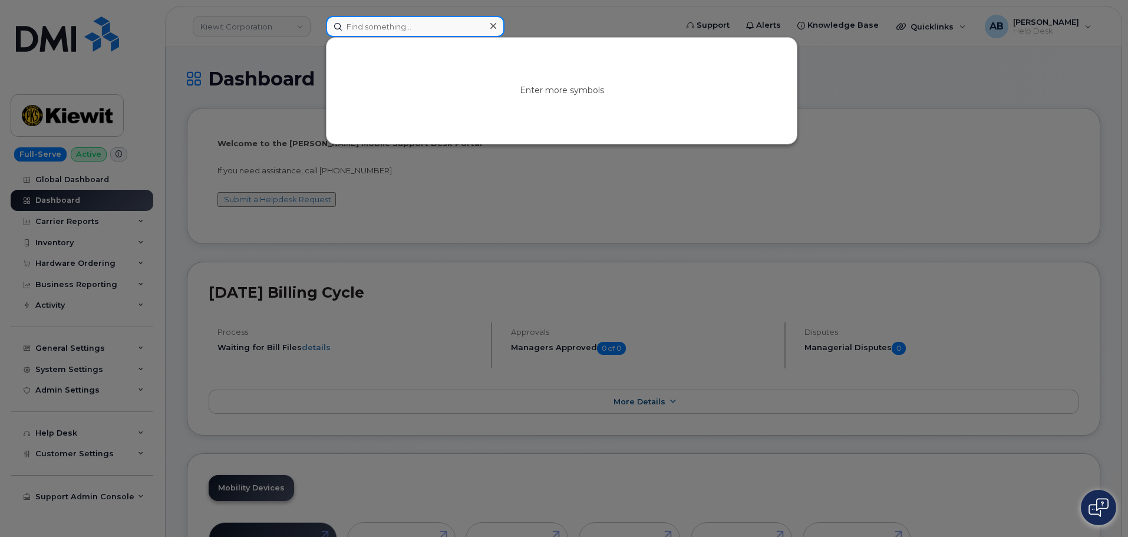
paste input "Christopher Lecureux"
type input "Christopher Lecureux"
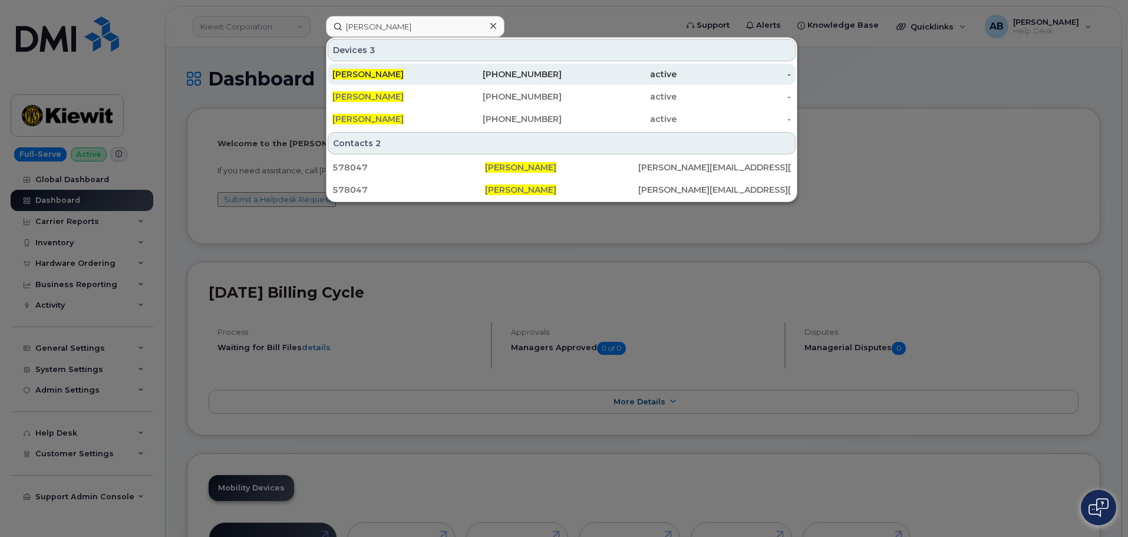
click at [518, 73] on div "913-415-8837" at bounding box center [504, 74] width 115 height 12
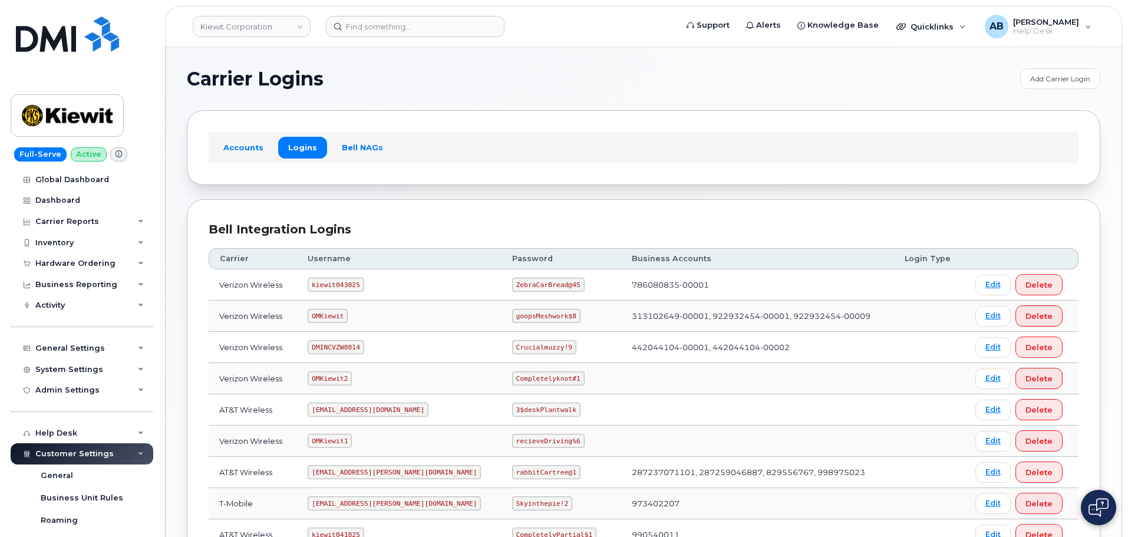
click at [346, 281] on code "kiewit043025" at bounding box center [336, 285] width 56 height 14
copy code "kiewit043025"
click at [512, 286] on code "ZebraCarBread@45" at bounding box center [548, 285] width 73 height 14
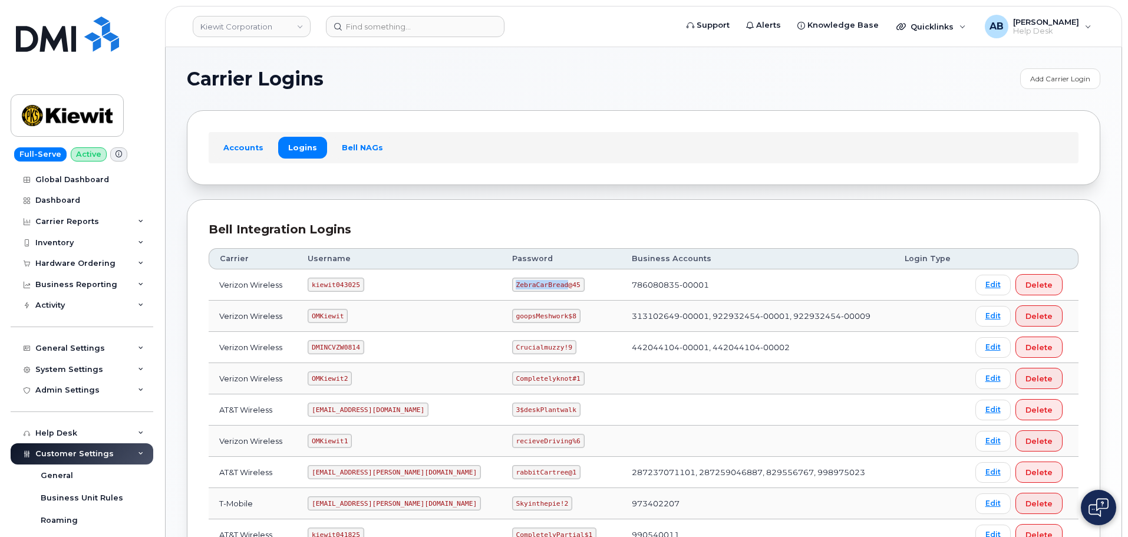
click at [512, 287] on code "ZebraCarBread@45" at bounding box center [548, 285] width 73 height 14
copy code "ZebraCarBread@45"
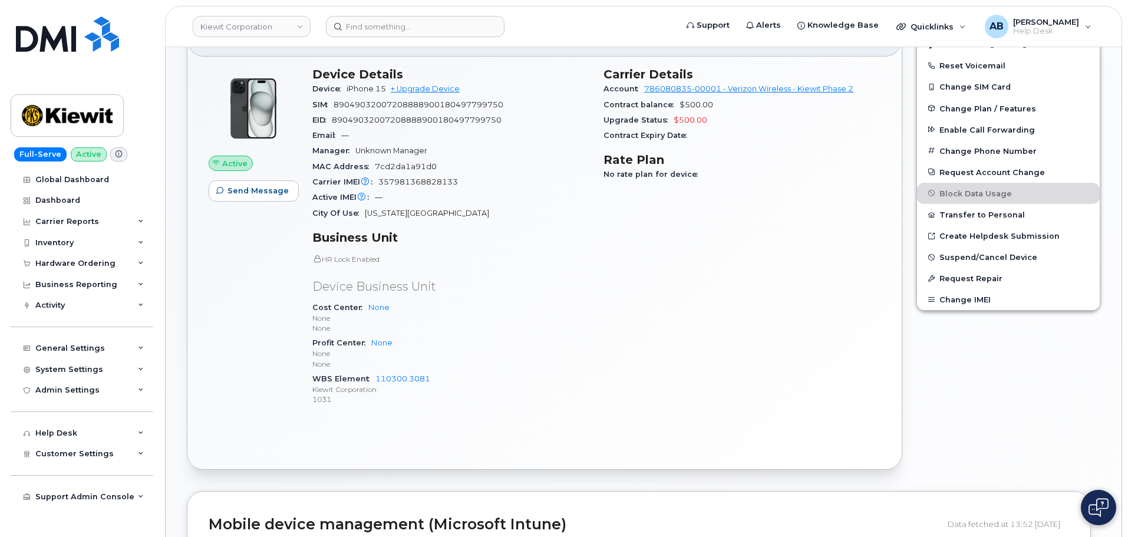
scroll to position [295, 0]
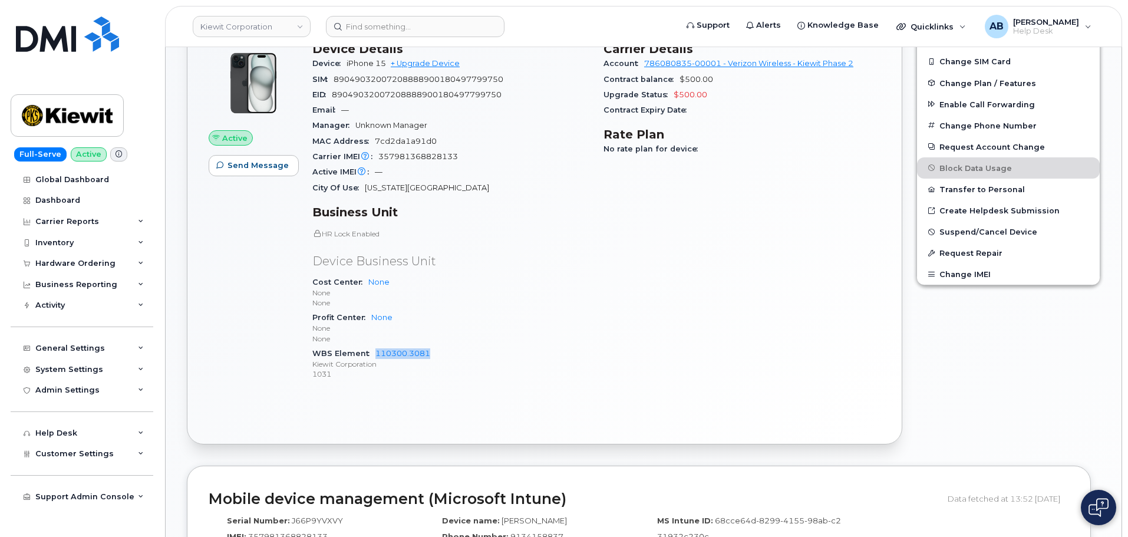
drag, startPoint x: 437, startPoint y: 354, endPoint x: 371, endPoint y: 357, distance: 66.7
click at [371, 357] on div "WBS Element 110300.3081 Kiewit Corporation 1031" at bounding box center [450, 364] width 277 height 36
copy link "110300.3081"
click at [78, 350] on div "General Settings" at bounding box center [70, 348] width 70 height 9
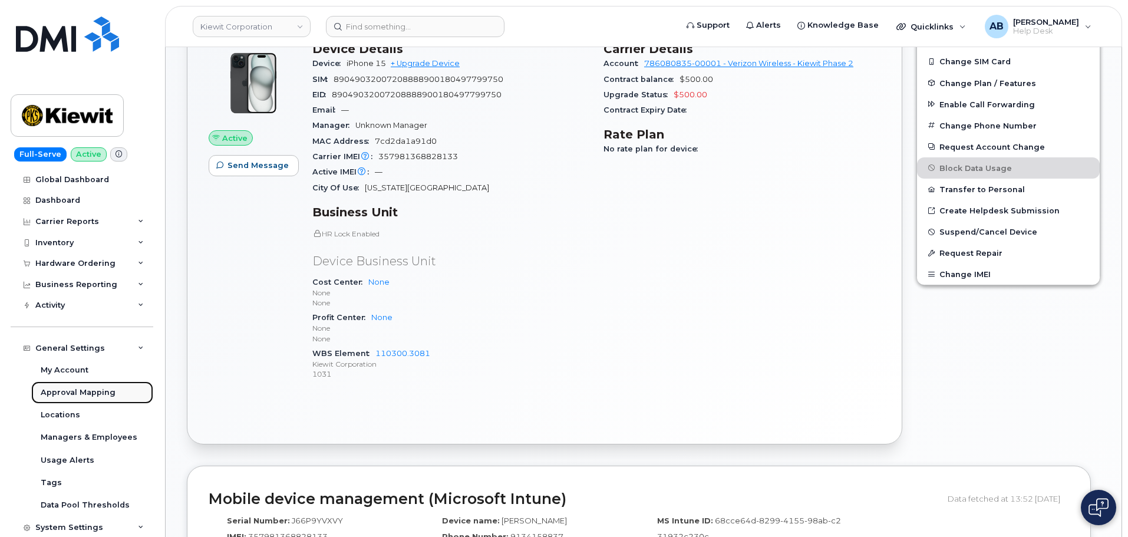
click at [88, 391] on div "Approval Mapping" at bounding box center [78, 392] width 75 height 11
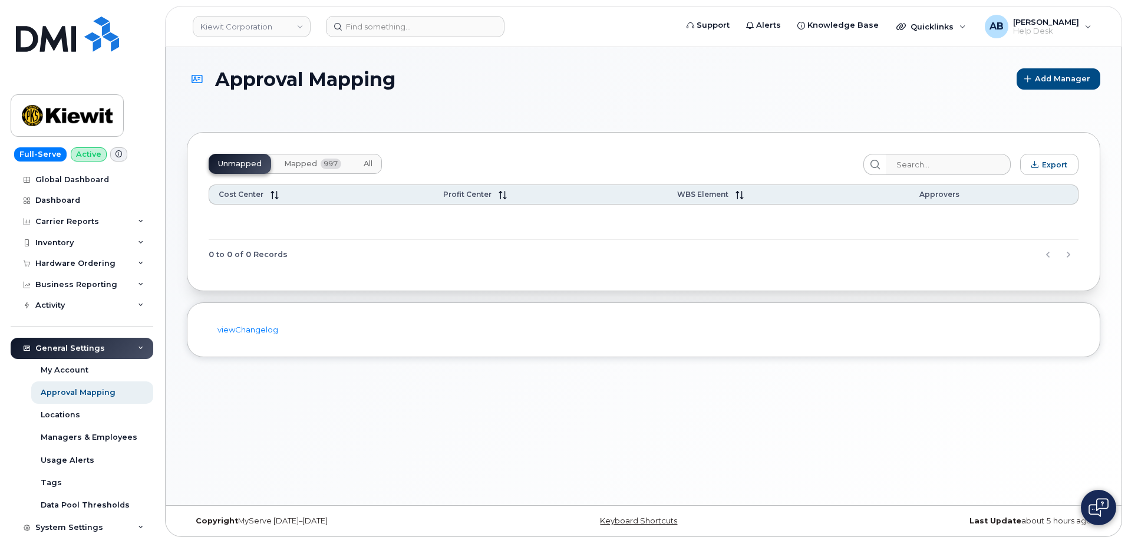
click at [361, 162] on button "All" at bounding box center [368, 164] width 28 height 20
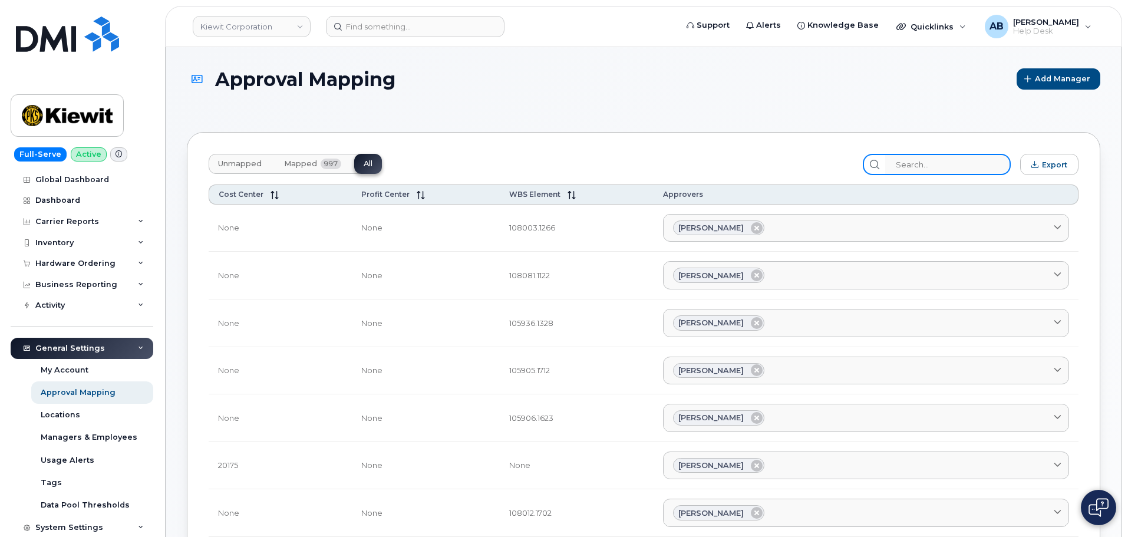
click at [926, 158] on input "search" at bounding box center [948, 164] width 126 height 21
paste input "110300.3081"
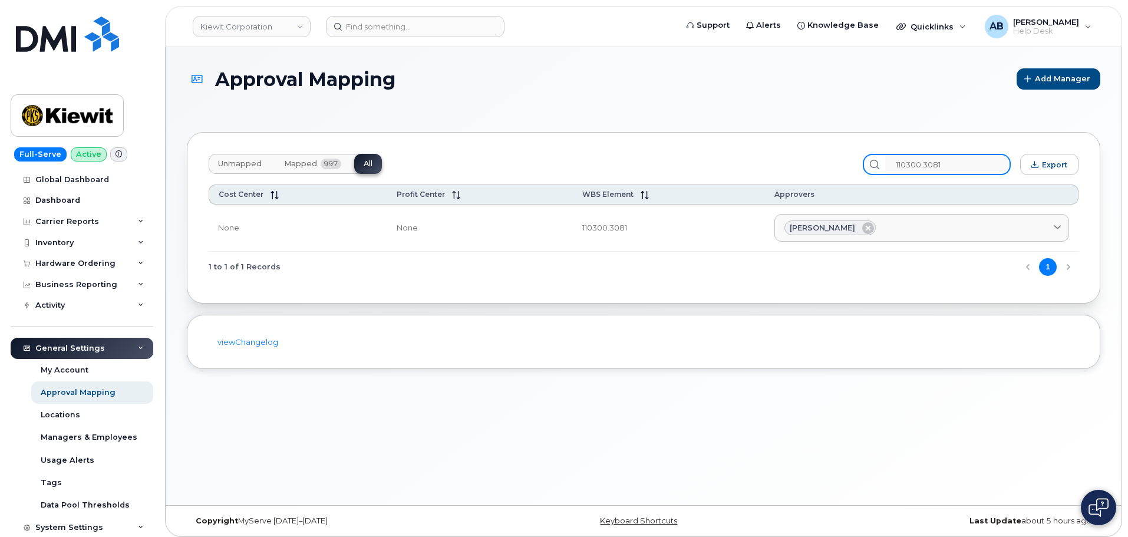
type input "110300.3081"
click at [55, 126] on img at bounding box center [67, 115] width 91 height 34
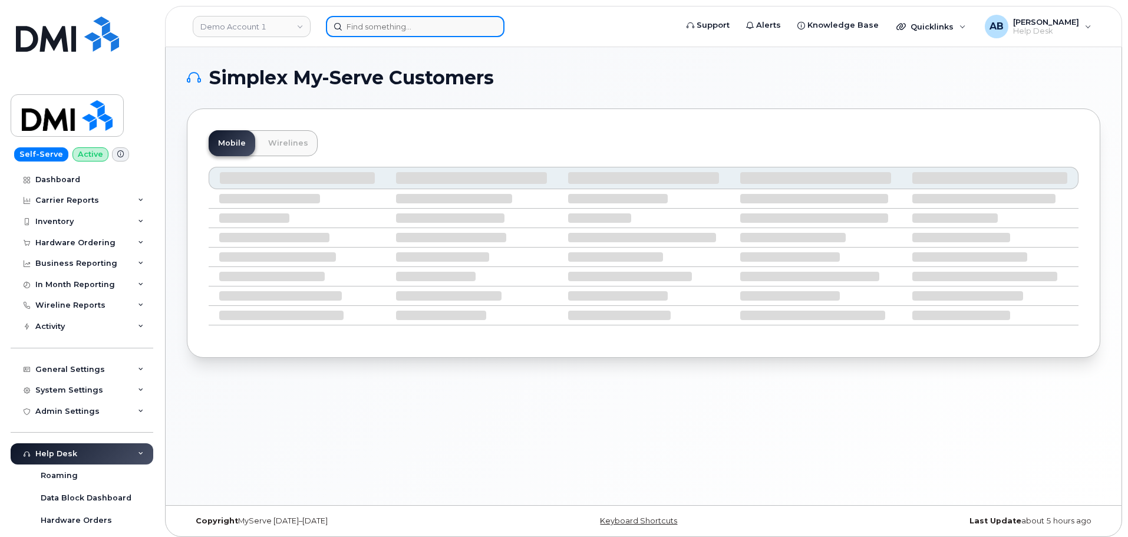
click at [418, 27] on input at bounding box center [415, 26] width 179 height 21
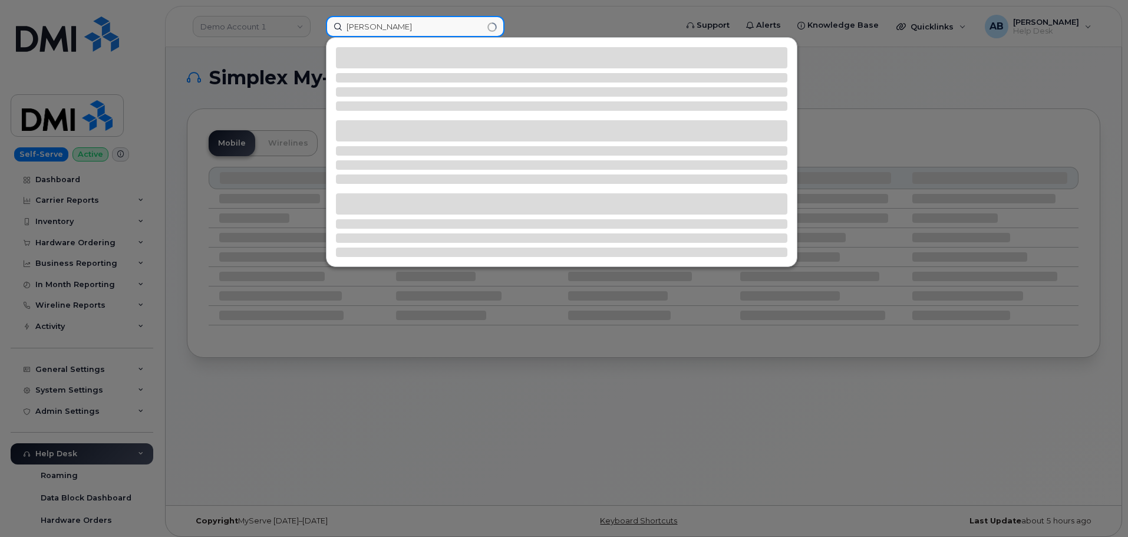
type input "[PERSON_NAME]"
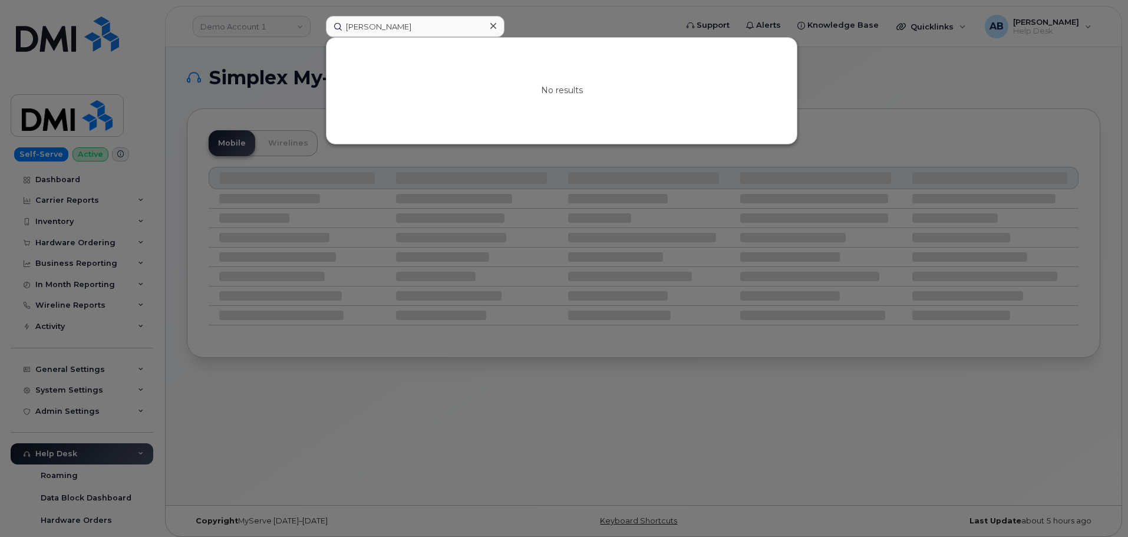
click at [551, 21] on div at bounding box center [564, 268] width 1128 height 537
